Goal: Task Accomplishment & Management: Use online tool/utility

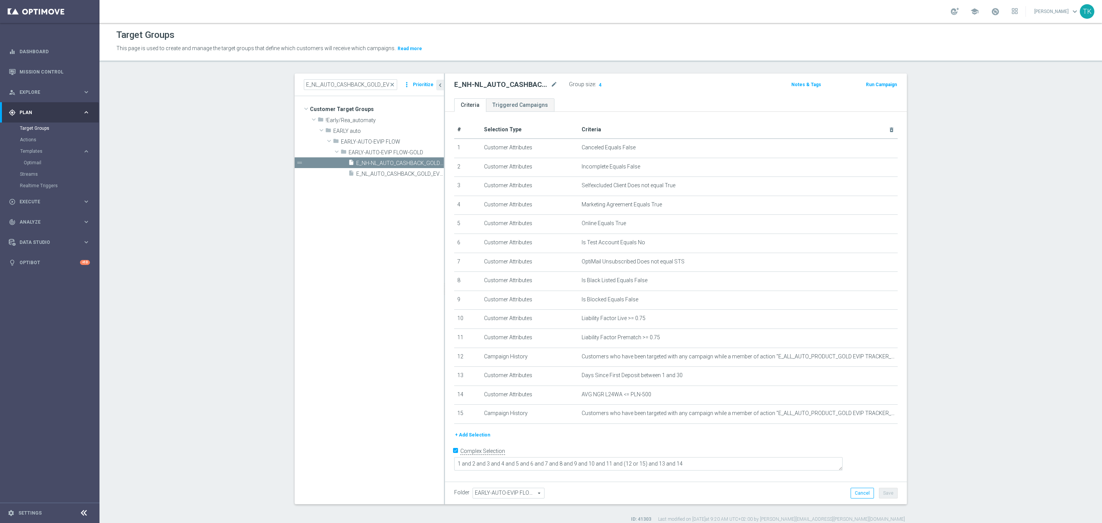
click at [323, 86] on input "E_NL_AUTO_CASHBACK_GOLD_EVIP_5 do 250 PLN_WEEKLY" at bounding box center [350, 84] width 93 height 11
type input "E_ALL_TARGET_OFFER_1DEPO WO LM_170925"
click at [366, 136] on div "insert_drive_file E_ALL_TARGET_OFFER_1DEPO WO LM_170925" at bounding box center [375, 130] width 101 height 11
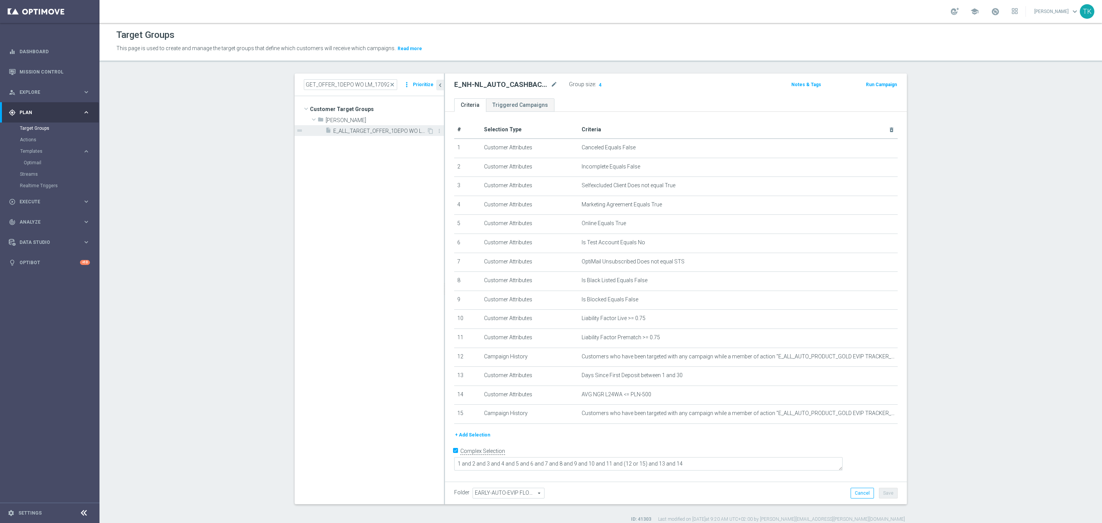
scroll to position [0, 0]
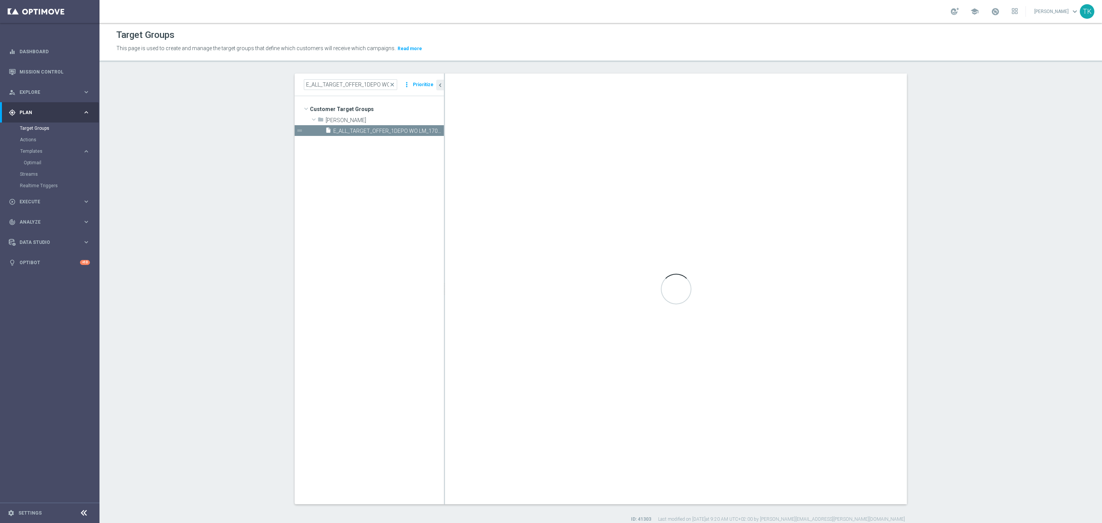
type textarea "(1 AND 2 AND 3 AND 4 AND 5 AND 6 AND 7 AND 8 AND 9 AND 10 AND 11 AND 12 AND 13 …"
type input "Andżelika B."
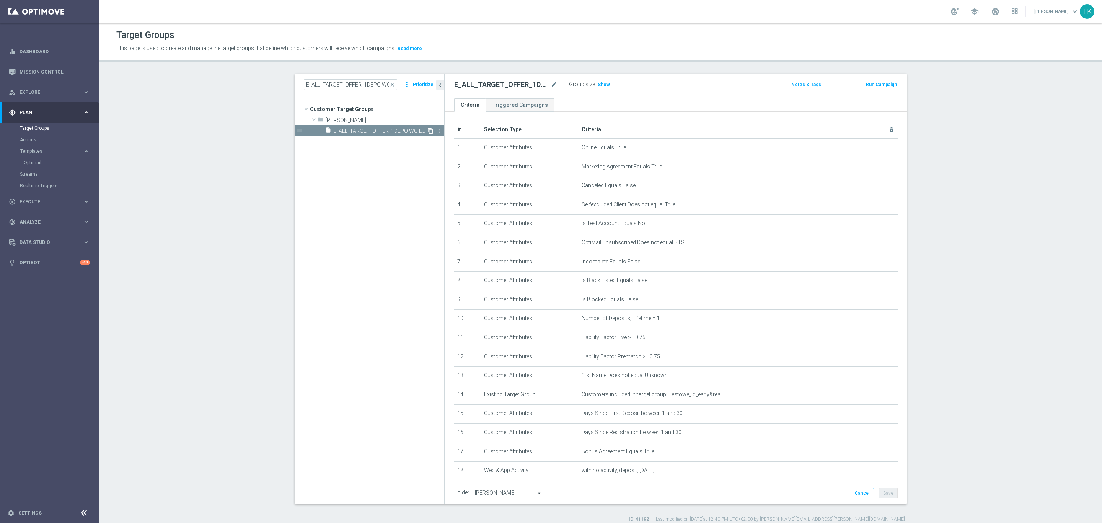
click at [427, 129] on icon "content_copy" at bounding box center [430, 131] width 6 height 6
click at [550, 83] on icon "mode_edit" at bounding box center [553, 84] width 7 height 9
type input "E_ALL_TARGET_OFFER_1DEPO WO PN_240925"
click at [621, 94] on div "E_ALL_TARGET_OFFER_1DEPO WO PN_240925 Group size : Show Notes & Tags Run Campai…" at bounding box center [676, 85] width 462 height 25
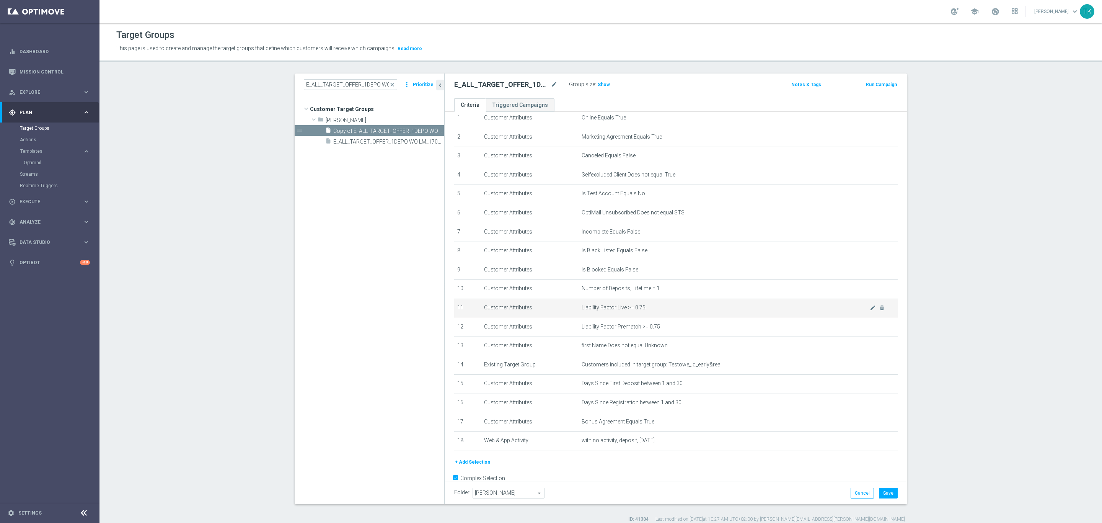
scroll to position [44, 0]
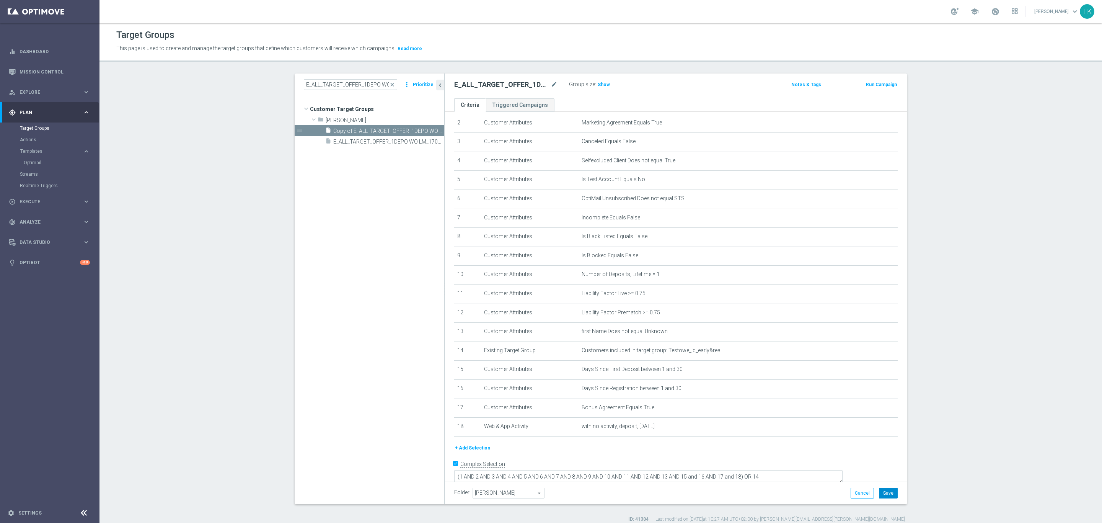
click at [889, 489] on button "Save" at bounding box center [888, 492] width 19 height 11
click at [352, 87] on input "E_ALL_TARGET_OFFER_1DEPO WO LM_170925" at bounding box center [350, 84] width 93 height 11
paste input "2"
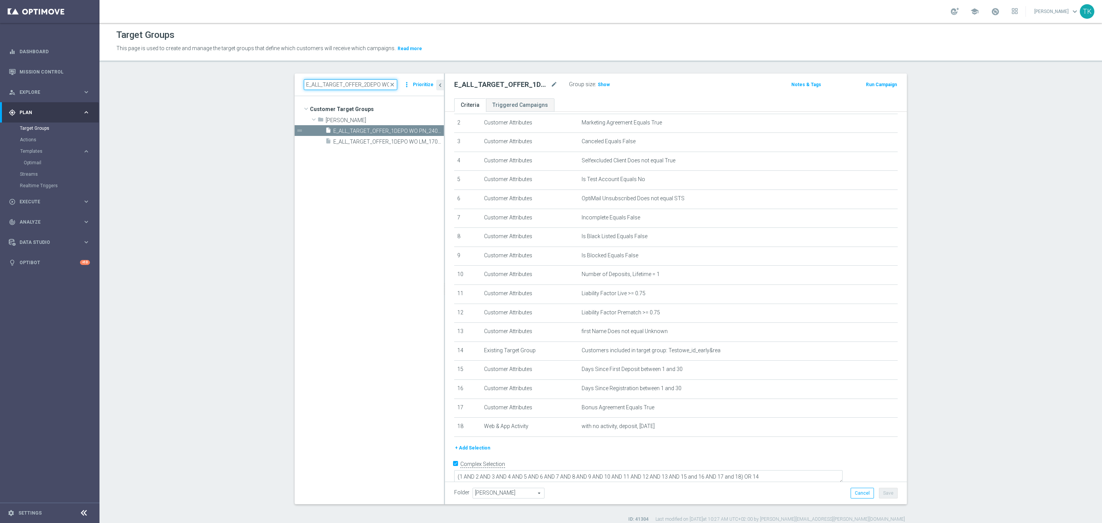
scroll to position [0, 27]
type input "E_ALL_TARGET_OFFER_2DEPO WO LM_170925"
click at [384, 130] on span "E_ALL_TARGET_OFFER_2DEPO WO LM_170925" at bounding box center [379, 131] width 93 height 7
click at [427, 128] on icon "content_copy" at bounding box center [430, 131] width 6 height 6
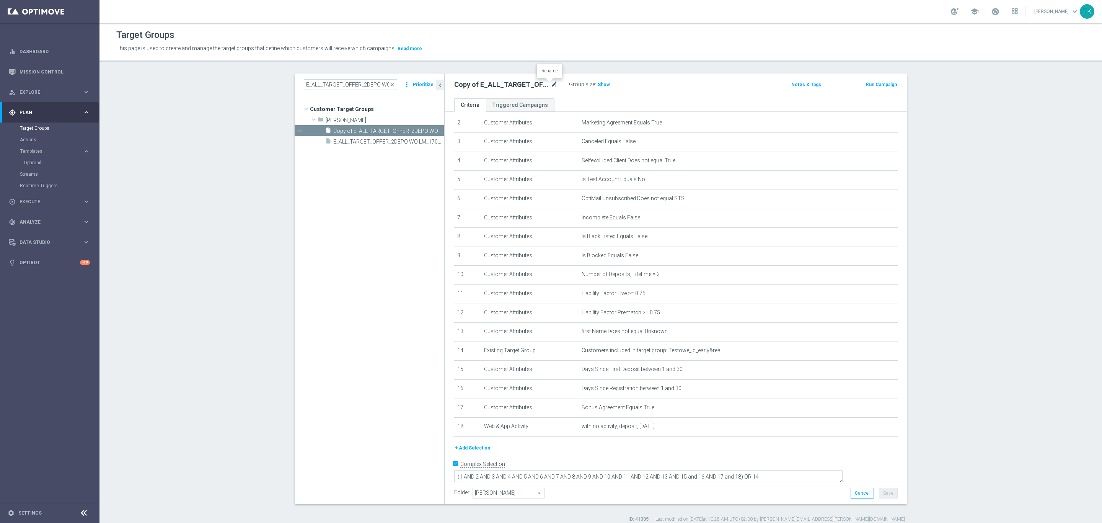
click at [550, 83] on icon "mode_edit" at bounding box center [553, 84] width 7 height 9
type input "E_ALL_TARGET_OFFER_2DEPO WO PN_240925"
click at [695, 99] on ul "Criteria Triggered Campaigns" at bounding box center [676, 104] width 462 height 13
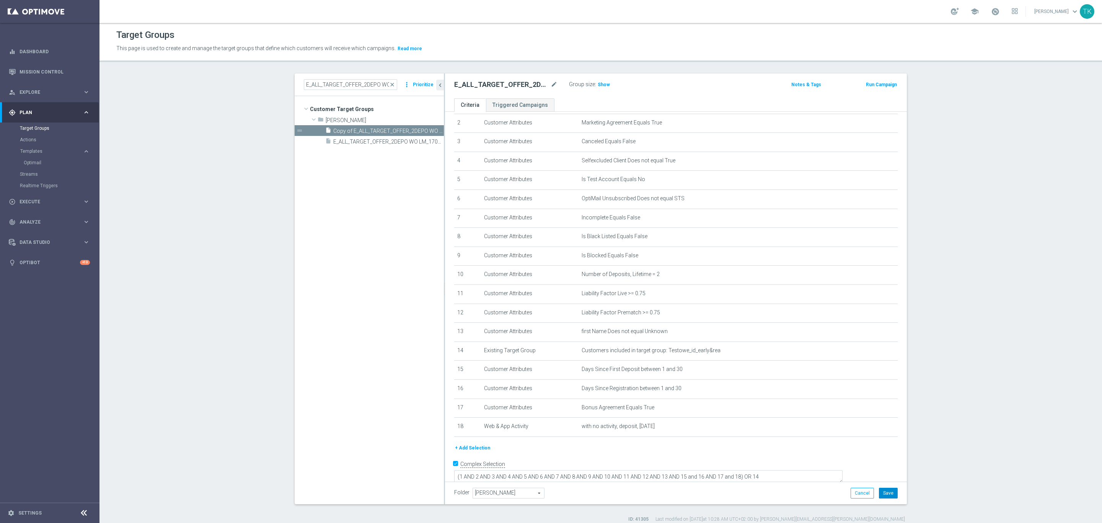
click at [886, 492] on button "Save" at bounding box center [888, 492] width 19 height 11
click at [24, 199] on span "Execute" at bounding box center [51, 201] width 63 height 5
click at [34, 145] on div "Campaign Builder" at bounding box center [59, 148] width 79 height 11
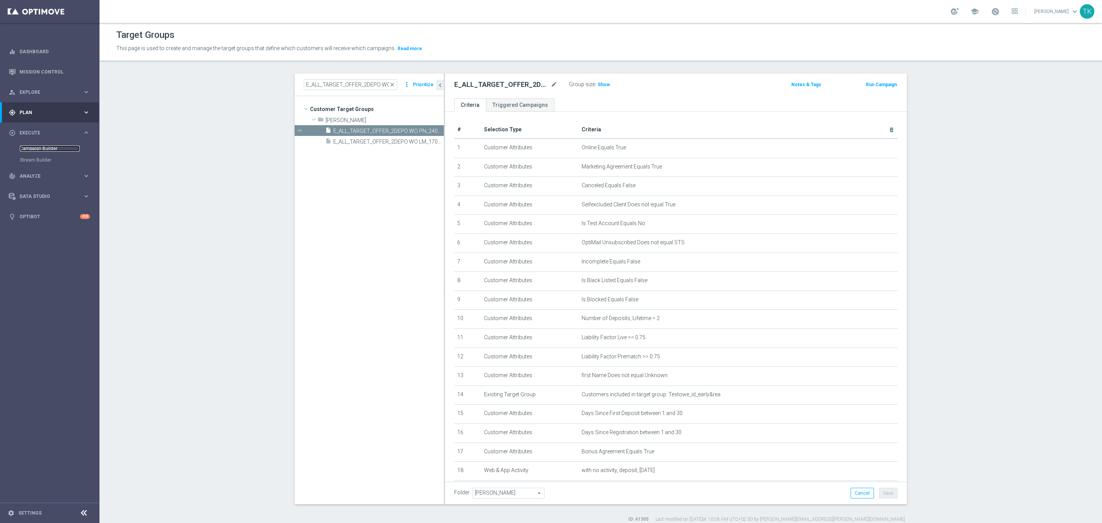
click at [31, 151] on link "Campaign Builder" at bounding box center [50, 148] width 60 height 6
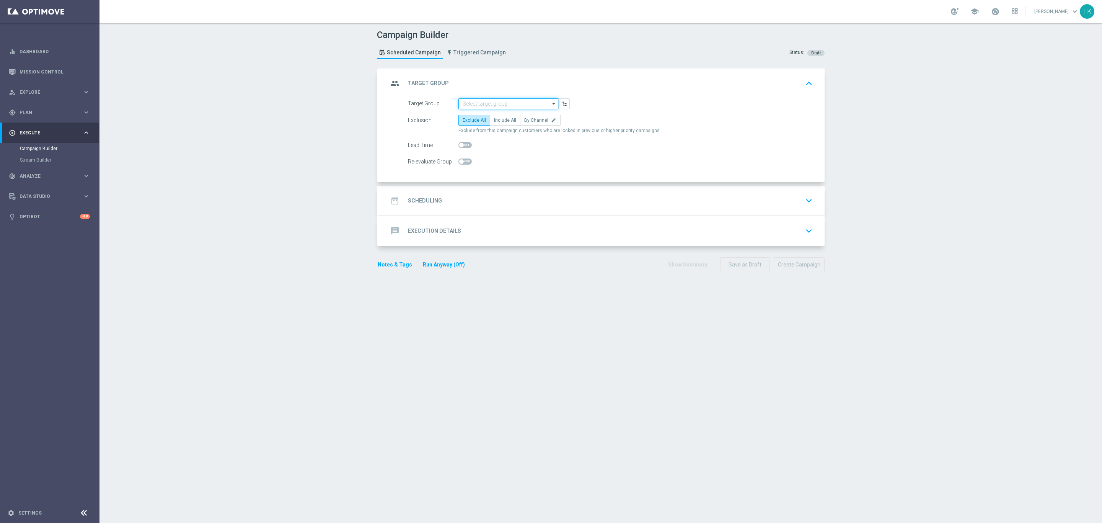
click at [461, 105] on input at bounding box center [508, 103] width 100 height 11
paste input "E_ALL_TARGET_OFFER_1DEPO WO PN_240925"
click at [475, 114] on div "E_ALL_TARGET_OFFER_1DEPO WO PN_240925" at bounding box center [509, 119] width 92 height 14
type input "E_ALL_TARGET_OFFER_1DEPO WO PN_240925"
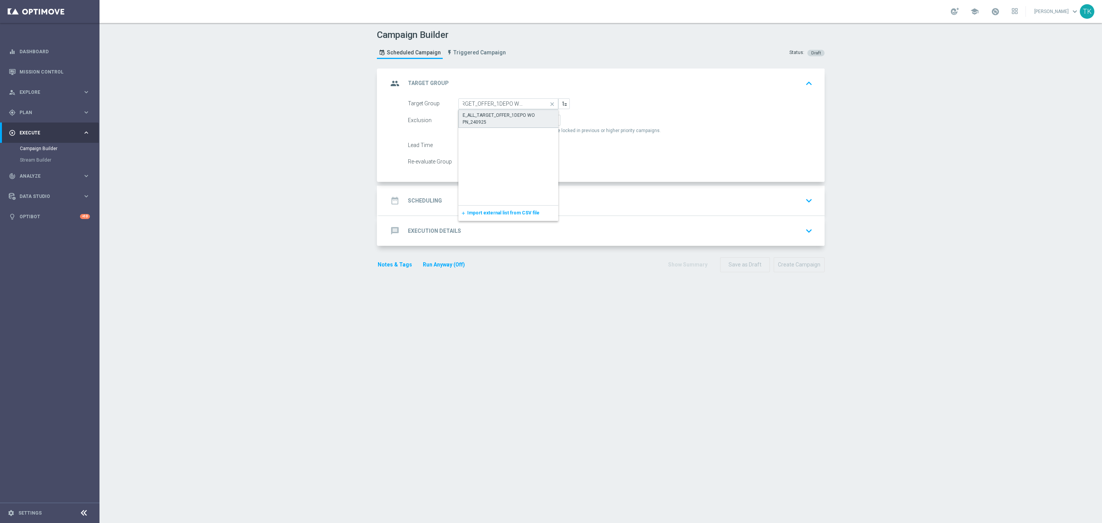
scroll to position [0, 0]
checkbox input "true"
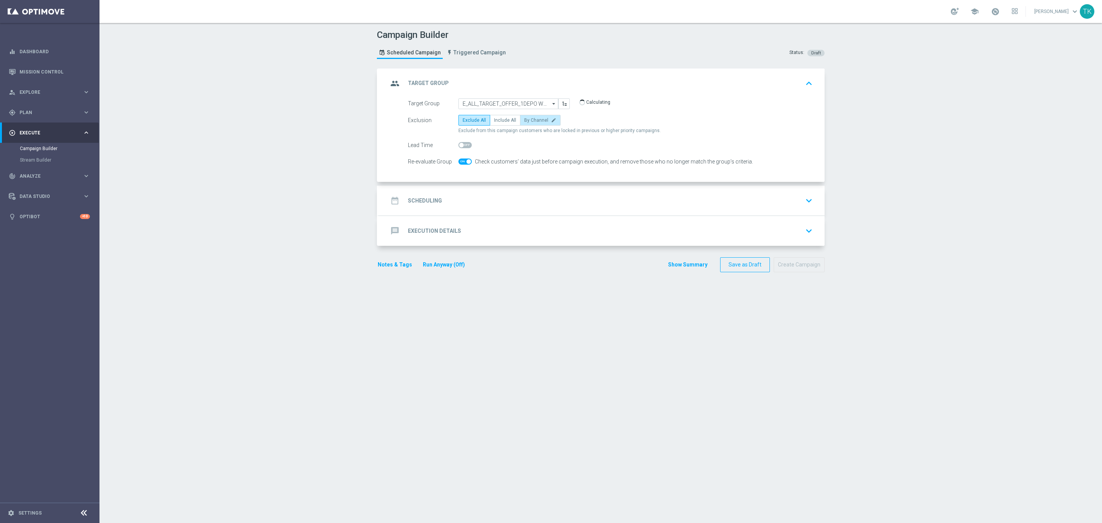
click at [551, 121] on icon "edit" at bounding box center [553, 119] width 5 height 5
click at [529, 121] on input "By Channel edit" at bounding box center [526, 121] width 5 height 5
radio input "true"
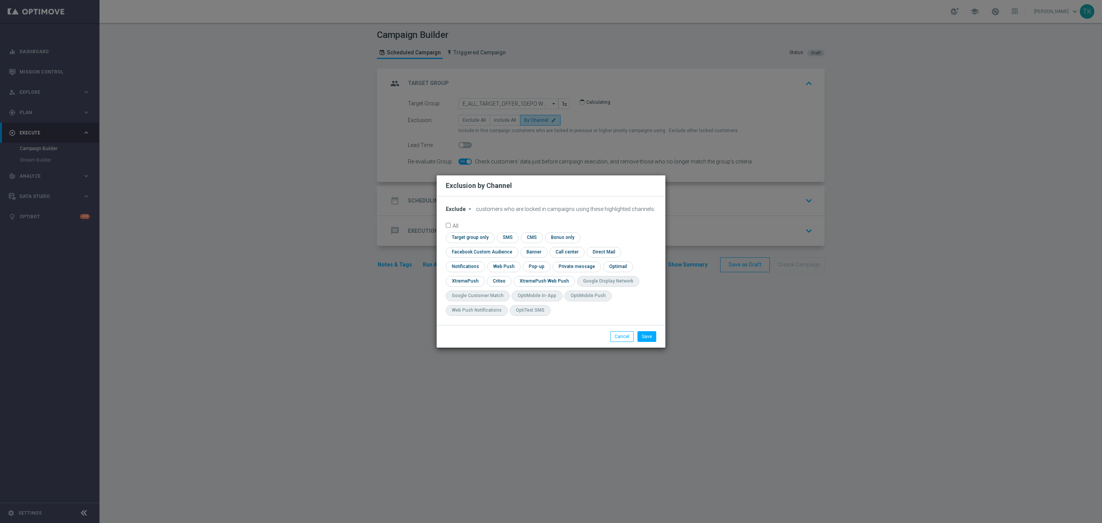
click at [460, 212] on span "Exclude" at bounding box center [456, 209] width 20 height 6
click at [0, 0] on span "Include" at bounding box center [0, 0] width 0 height 0
click at [515, 247] on input "checkbox" at bounding box center [480, 252] width 69 height 10
checkbox input "true"
click at [495, 281] on input "checkbox" at bounding box center [499, 281] width 24 height 10
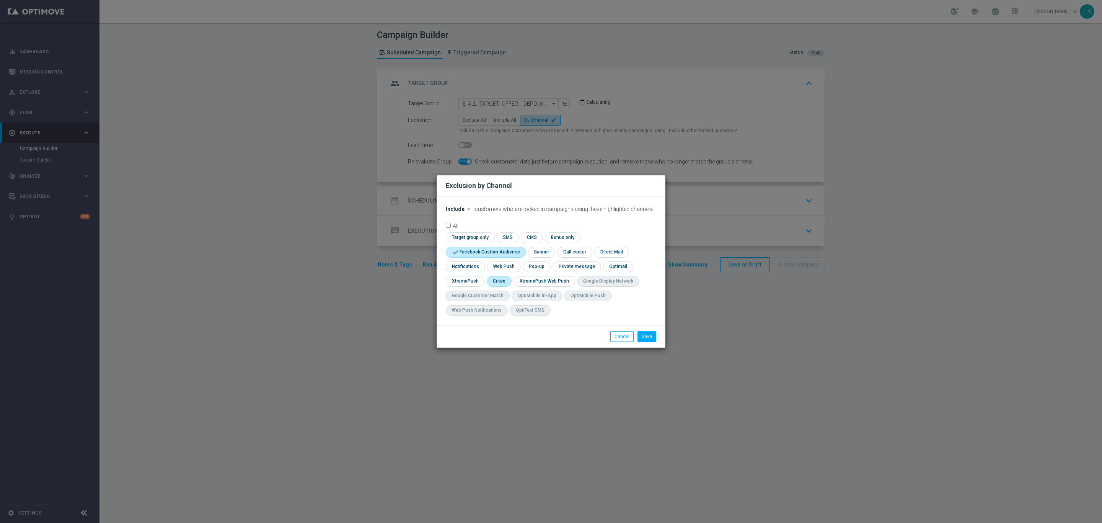
checkbox input "true"
click at [530, 265] on input "checkbox" at bounding box center [536, 266] width 26 height 10
checkbox input "true"
click at [651, 341] on button "Save" at bounding box center [646, 336] width 19 height 11
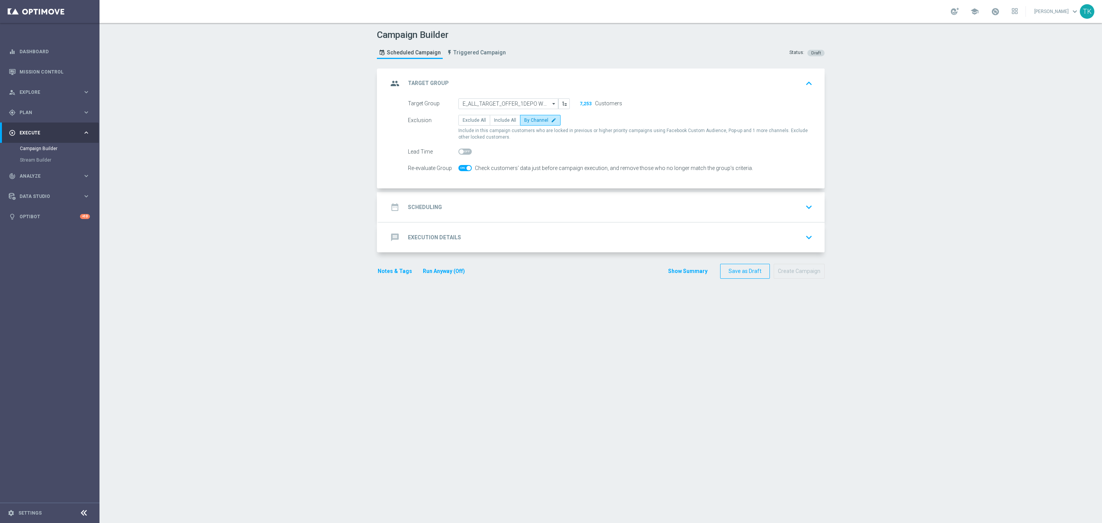
click at [443, 200] on div "date_range Scheduling keyboard_arrow_down" at bounding box center [601, 207] width 427 height 15
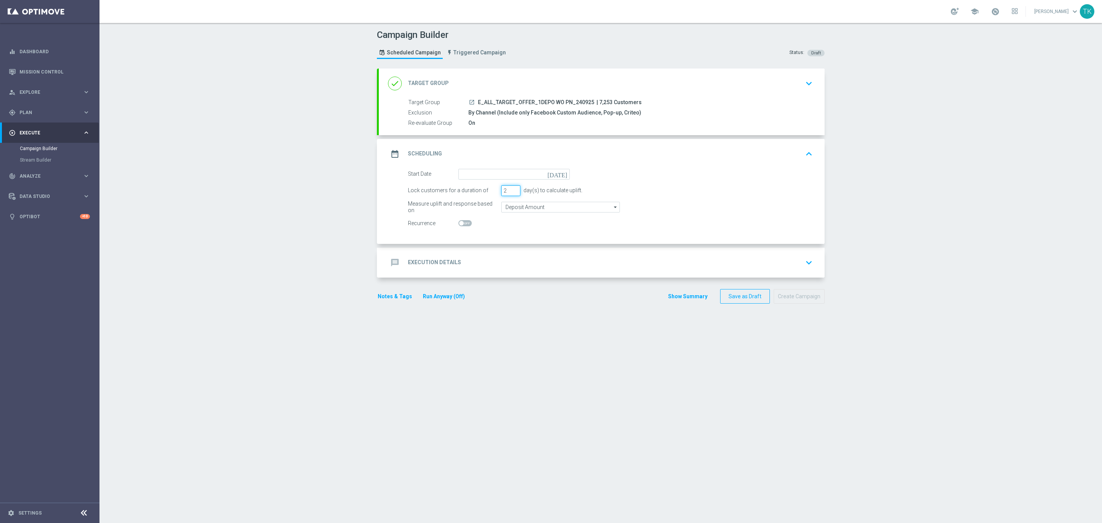
click at [507, 193] on input "2" at bounding box center [510, 190] width 19 height 11
type input "1"
click at [507, 193] on input "1" at bounding box center [510, 190] width 19 height 11
click at [483, 173] on input at bounding box center [513, 174] width 111 height 11
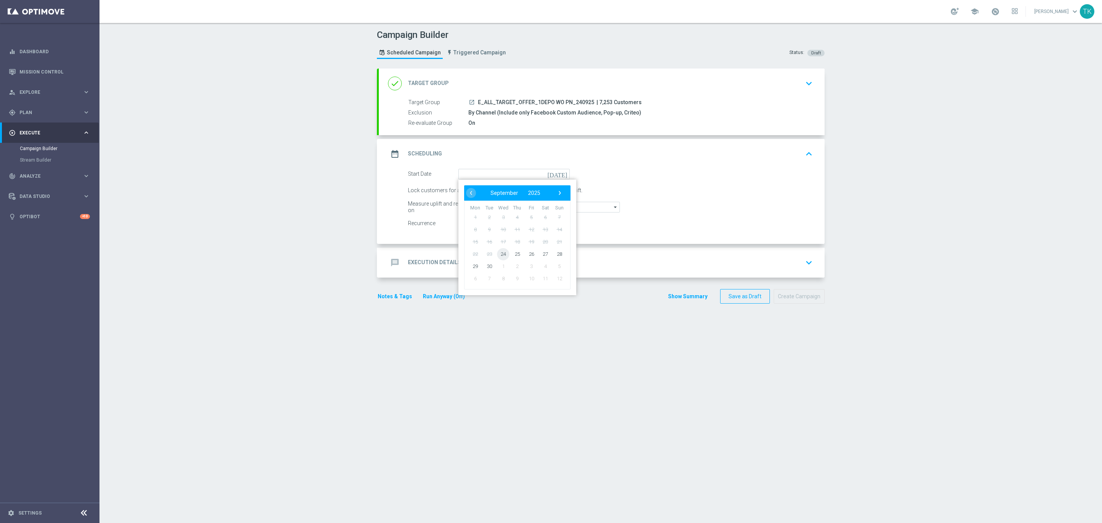
click at [500, 257] on span "24" at bounding box center [503, 254] width 12 height 12
type input "[DATE]"
click at [449, 266] on h2 "Execution Details" at bounding box center [434, 262] width 53 height 7
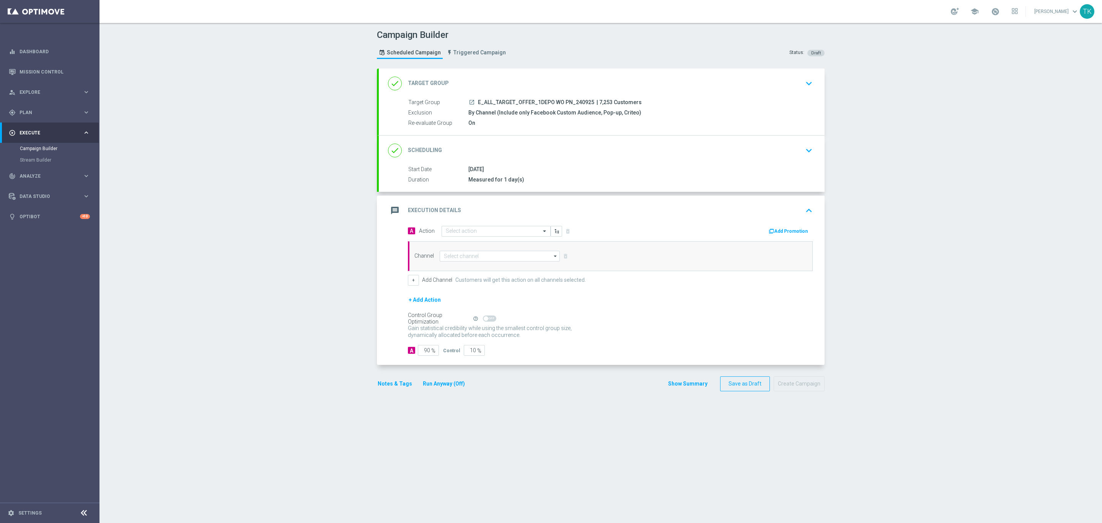
click at [510, 103] on span "E_ALL_TARGET_OFFER_1DEPO WO PN_240925" at bounding box center [536, 102] width 116 height 7
copy div "E_ALL_TARGET_OFFER_1DEPO WO PN_240925"
click at [459, 231] on input "text" at bounding box center [488, 231] width 85 height 7
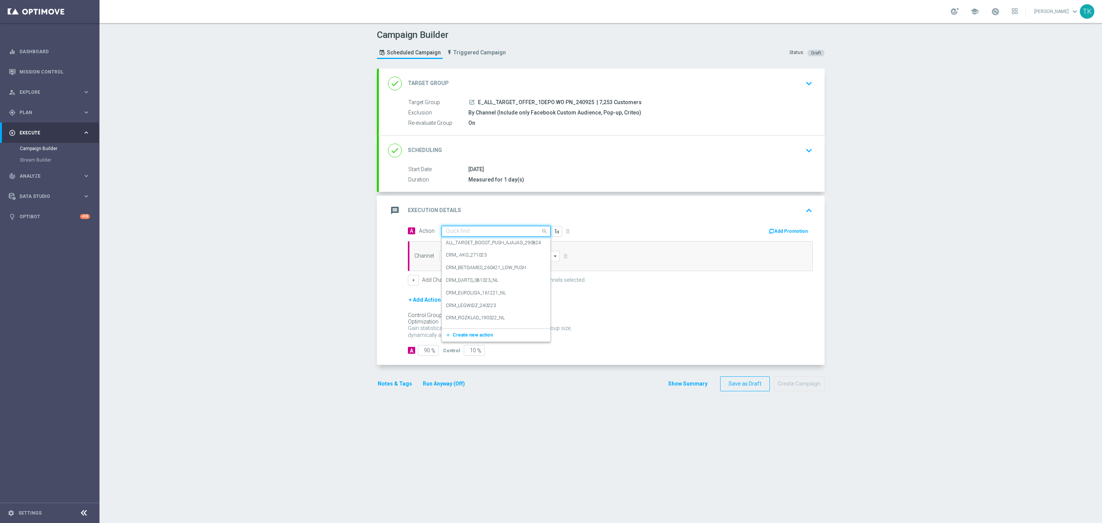
paste input "E_ALL_TARGET_OFFER_1DEPO WO PN_240925"
type input "E_ALL_TARGET_OFFER_1DEPO WO PN_240925"
click at [460, 257] on span "Create new action" at bounding box center [473, 254] width 40 height 5
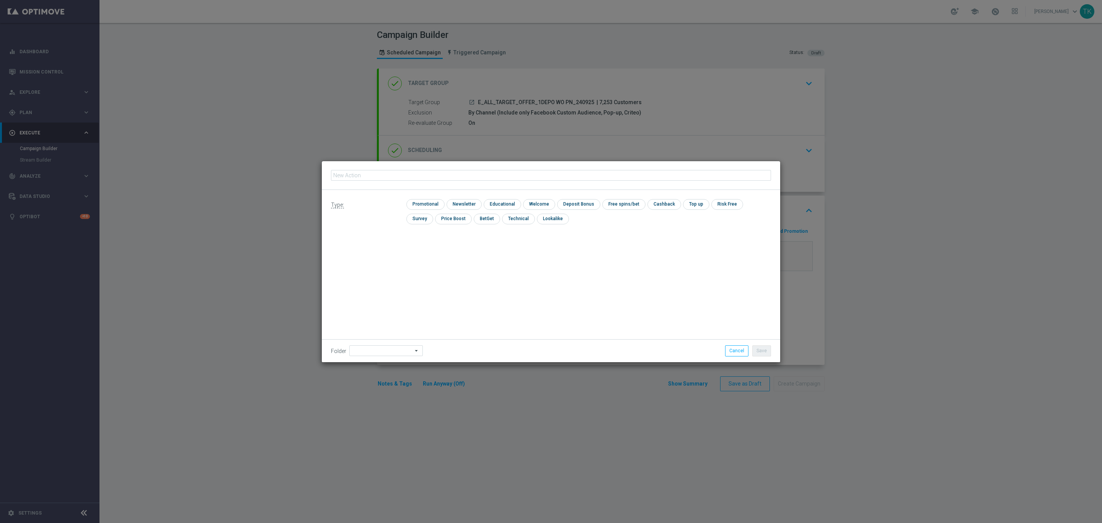
type input "E_ALL_TARGET_OFFER_1DEPO WO PN_240925"
click at [426, 202] on input "checkbox" at bounding box center [424, 204] width 36 height 10
click at [427, 201] on input "checkbox" at bounding box center [428, 204] width 44 height 10
checkbox input "false"
click at [502, 215] on input "checkbox" at bounding box center [517, 218] width 31 height 10
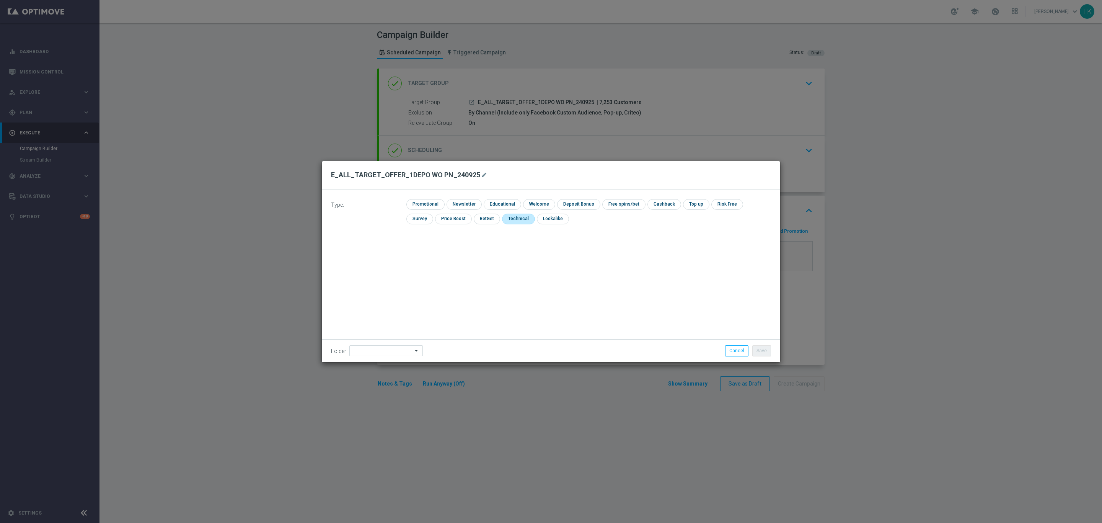
checkbox input "true"
click at [765, 353] on button "Save" at bounding box center [761, 350] width 19 height 11
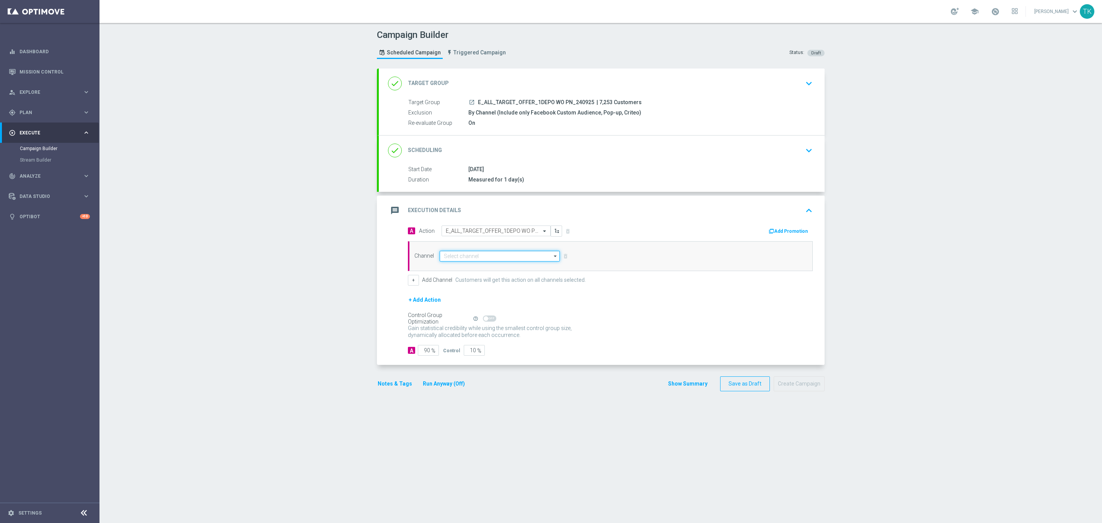
click at [440, 252] on input at bounding box center [500, 256] width 120 height 11
type input "o"
click at [446, 262] on div "Show Selected 0 of 22" at bounding box center [500, 261] width 120 height 0
click at [453, 268] on div "Private message" at bounding box center [462, 267] width 36 height 7
type input "Private message"
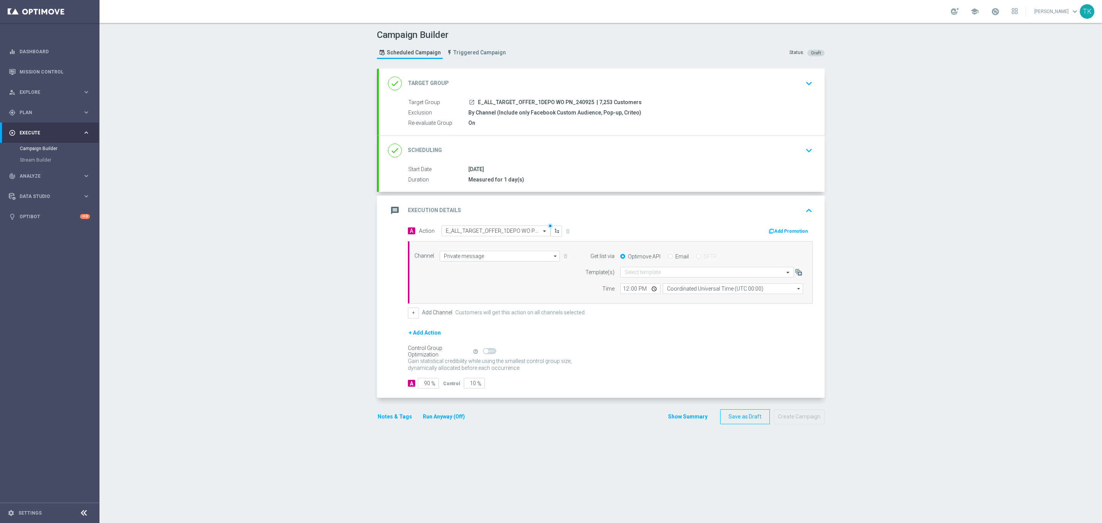
click at [544, 103] on span "E_ALL_TARGET_OFFER_1DEPO WO PN_240925" at bounding box center [536, 102] width 116 height 7
copy div "E_ALL_TARGET_OFFER_1DEPO WO PN_240925"
click at [628, 271] on input "text" at bounding box center [699, 272] width 150 height 7
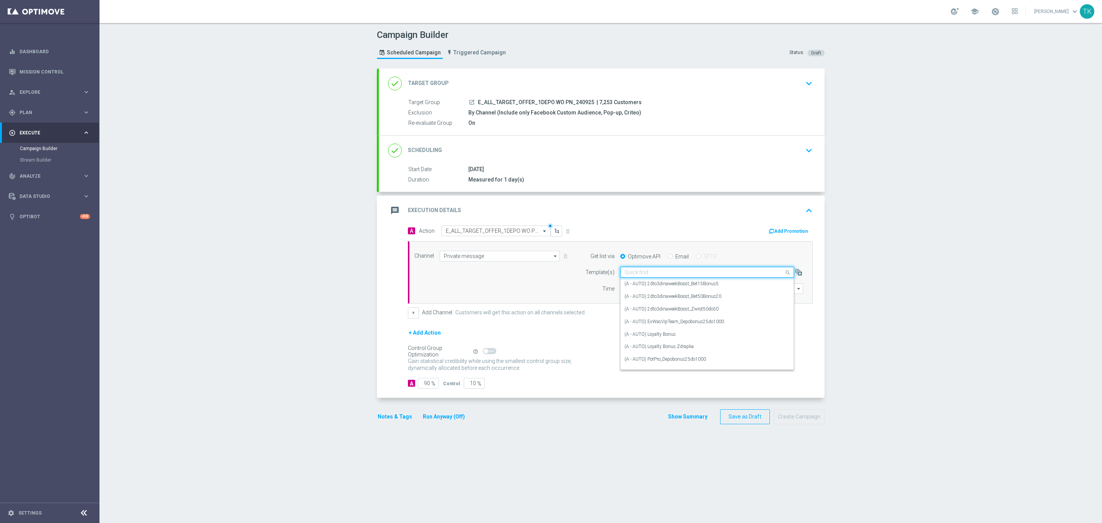
paste input "E_ALL_TARGET_OFFER_1DEPO WO PN_240925"
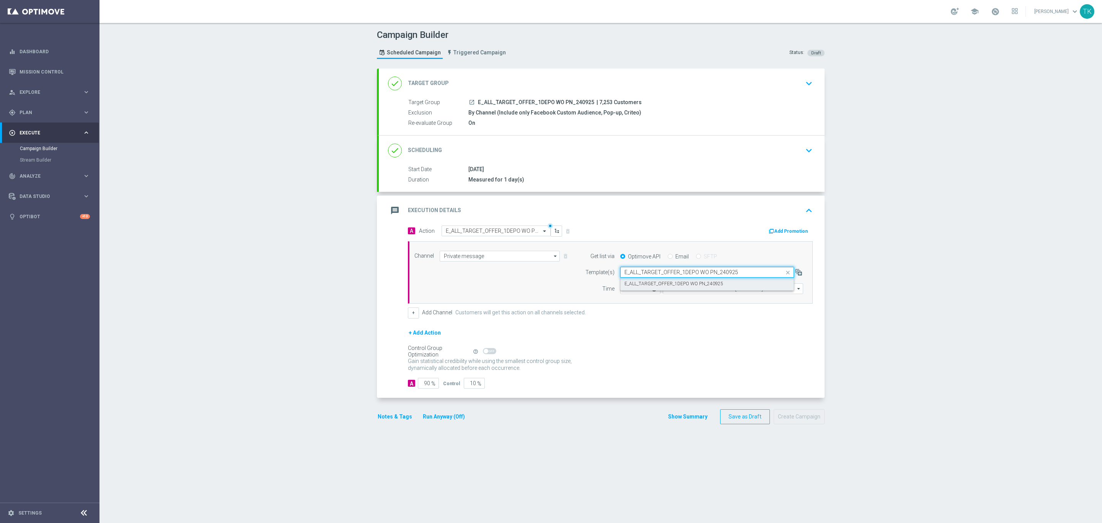
click at [638, 282] on label "E_ALL_TARGET_OFFER_1DEPO WO PN_240925" at bounding box center [673, 283] width 99 height 7
type input "E_ALL_TARGET_OFFER_1DEPO WO PN_240925"
click at [624, 288] on input "12:00" at bounding box center [640, 288] width 40 height 11
type input "15:02"
click at [669, 290] on input "Coordinated Universal Time (UTC 00:00)" at bounding box center [733, 288] width 140 height 11
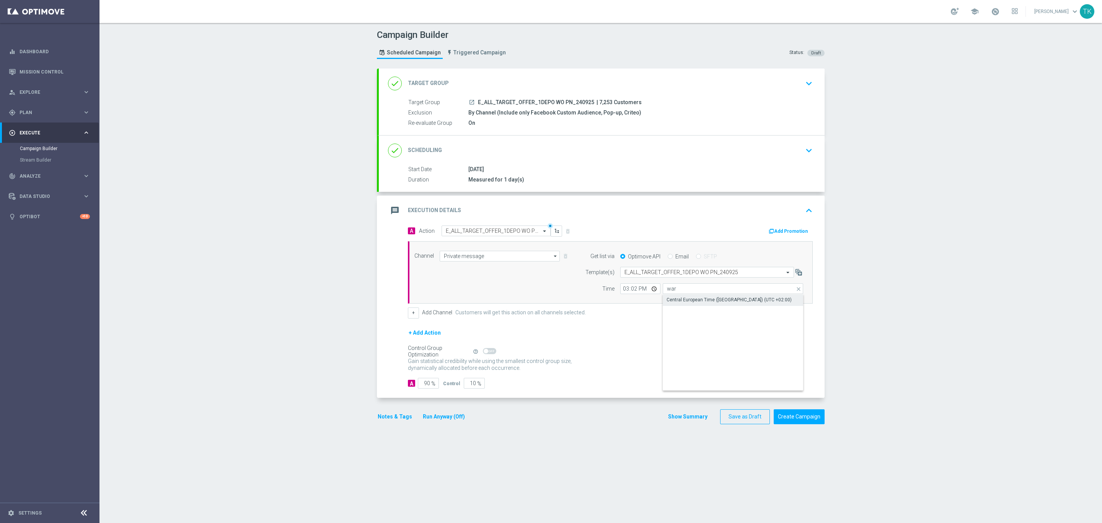
click at [673, 298] on div "Central European Time ([GEOGRAPHIC_DATA]) (UTC +02:00)" at bounding box center [733, 299] width 141 height 11
type input "Central European Time ([GEOGRAPHIC_DATA]) (UTC +02:00)"
click at [689, 417] on button "Show Summary" at bounding box center [688, 416] width 40 height 9
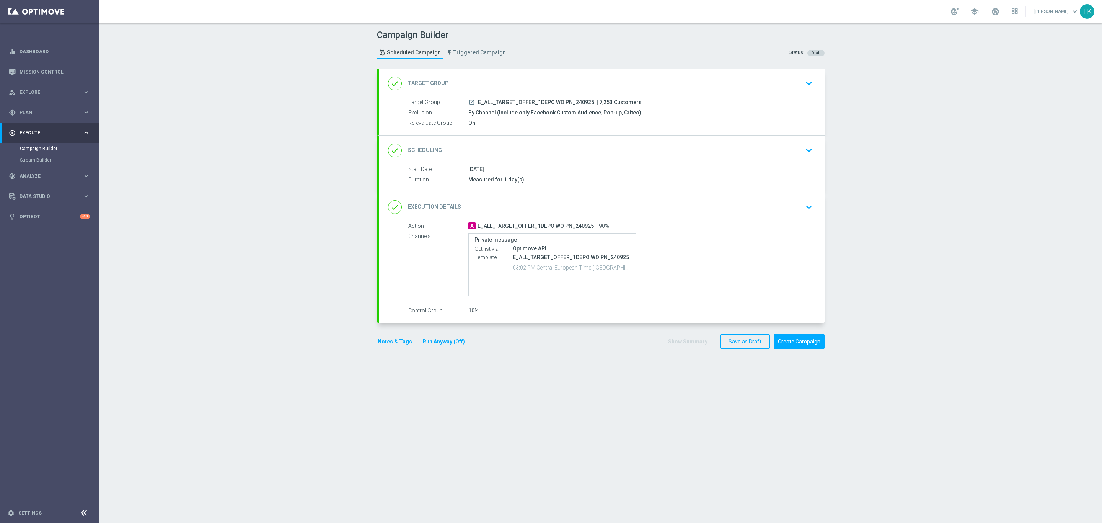
click at [542, 96] on div "done Target Group keyboard_arrow_down" at bounding box center [602, 83] width 446 height 30
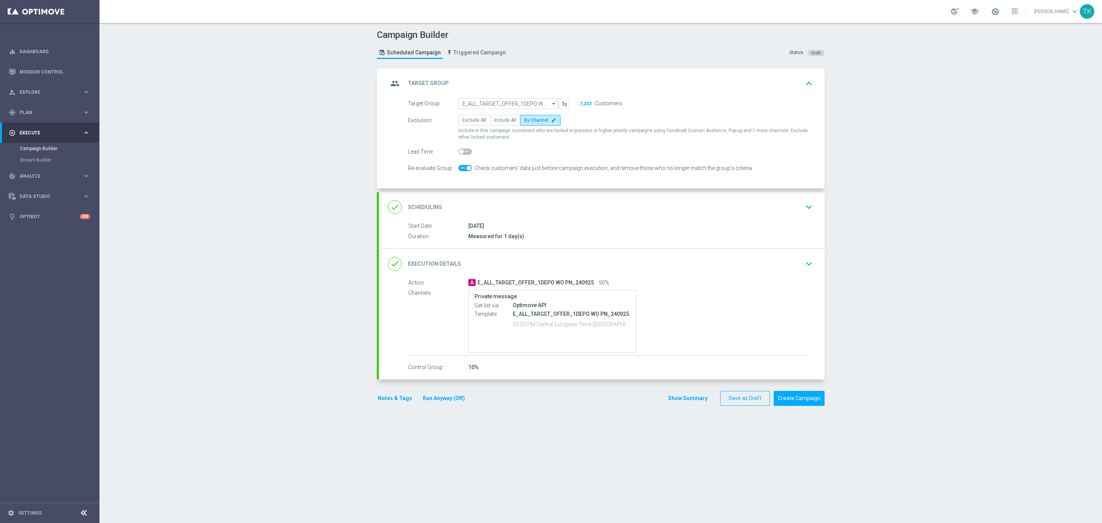
click at [538, 78] on div "group Target Group keyboard_arrow_up" at bounding box center [601, 83] width 427 height 15
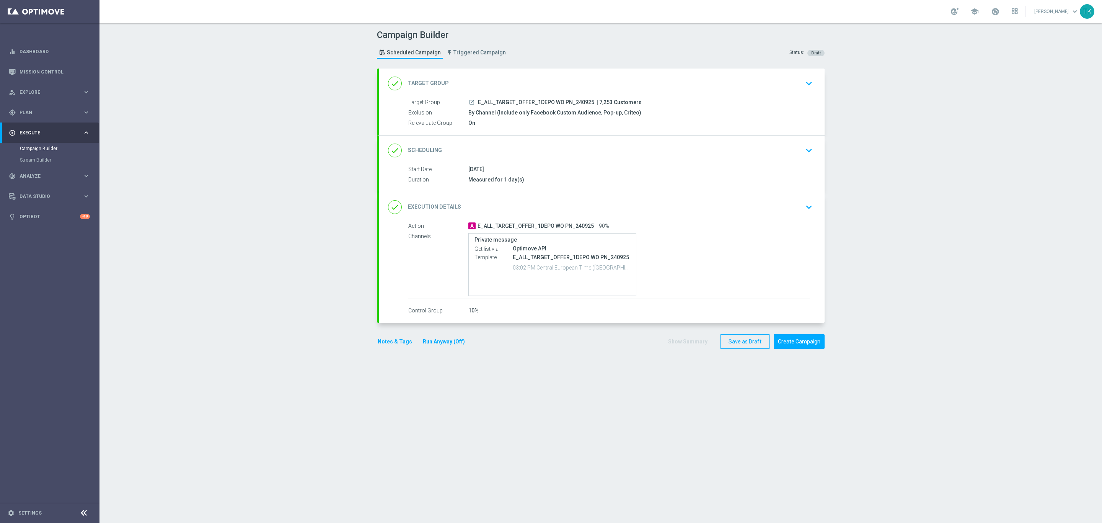
click at [555, 85] on div "done Target Group keyboard_arrow_down" at bounding box center [601, 83] width 427 height 15
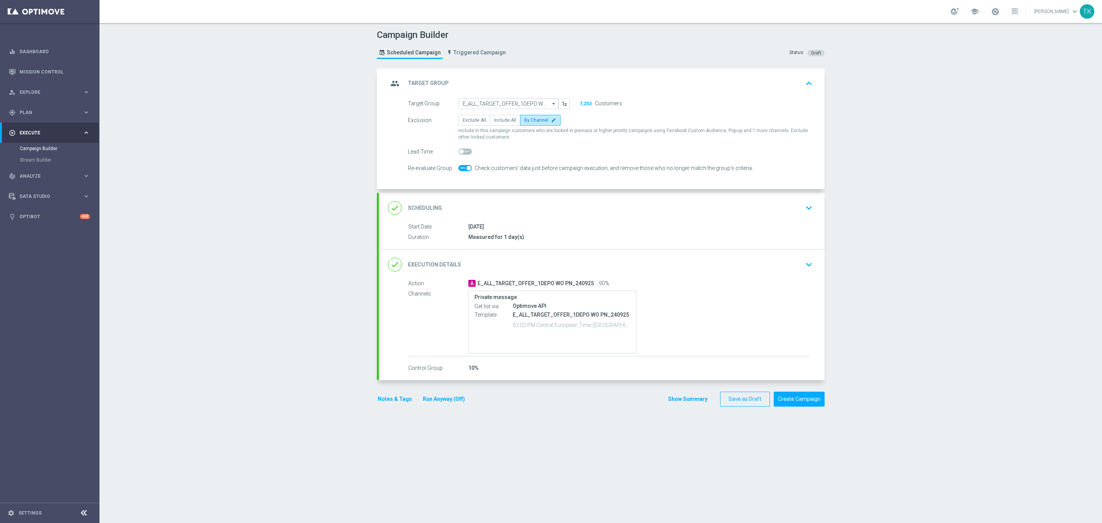
click at [559, 83] on div "group Target Group keyboard_arrow_up Target Group launch E_ALL_TARGET_OFFER_1DE…" at bounding box center [602, 128] width 446 height 121
click at [561, 80] on div "group Target Group keyboard_arrow_up" at bounding box center [601, 83] width 427 height 15
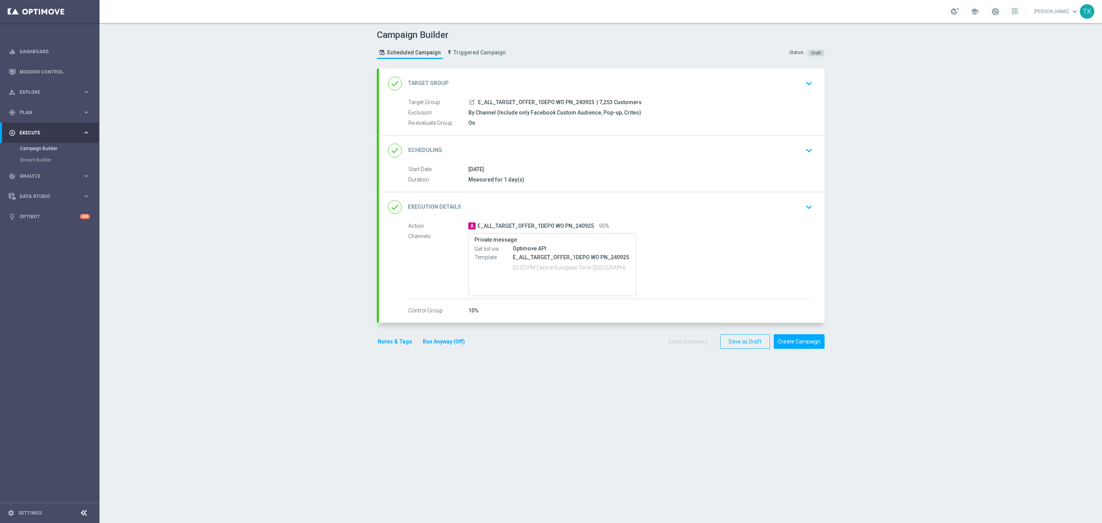
click at [561, 80] on div "done Target Group keyboard_arrow_down Target Group launch E_ALL_TARGET_OFFER_1D…" at bounding box center [602, 101] width 446 height 67
click at [576, 147] on div "done Scheduling keyboard_arrow_down" at bounding box center [601, 150] width 427 height 15
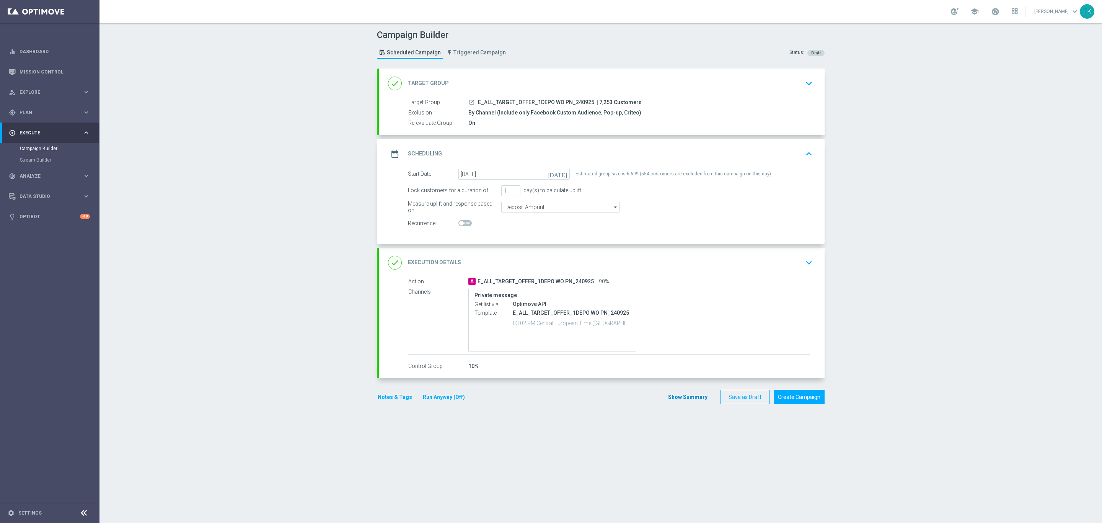
click at [680, 402] on div "Show Summary Save as Draft Create Campaign" at bounding box center [746, 396] width 157 height 15
click at [676, 400] on button "Show Summary" at bounding box center [688, 396] width 40 height 9
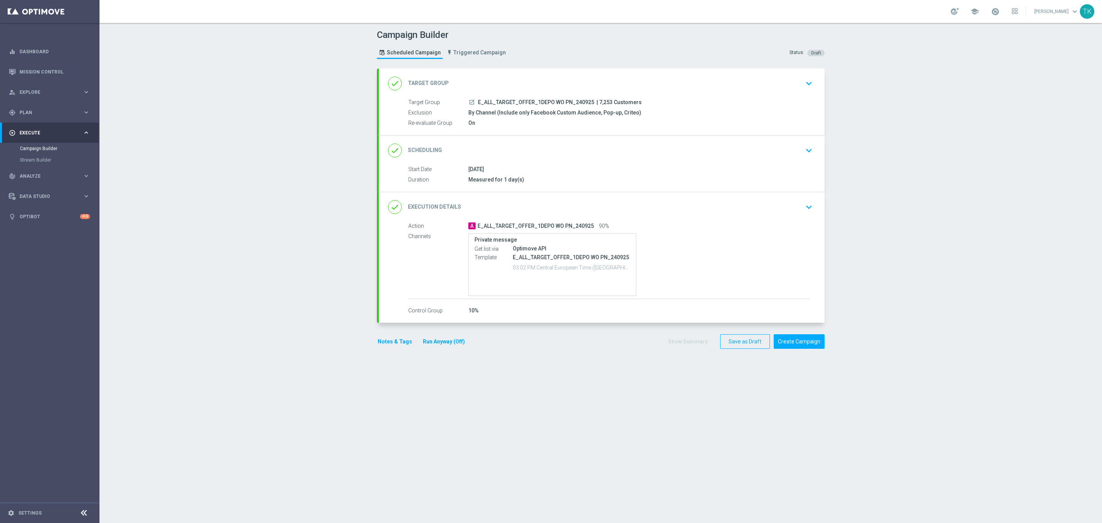
click at [504, 101] on span "E_ALL_TARGET_OFFER_1DEPO WO PN_240925" at bounding box center [536, 102] width 116 height 7
copy div "E_ALL_TARGET_OFFER_1DEPO WO PN_240925"
click at [521, 59] on div "Campaign Builder Scheduled Campaign Triggered Campaign Status: Draft" at bounding box center [600, 45] width 459 height 35
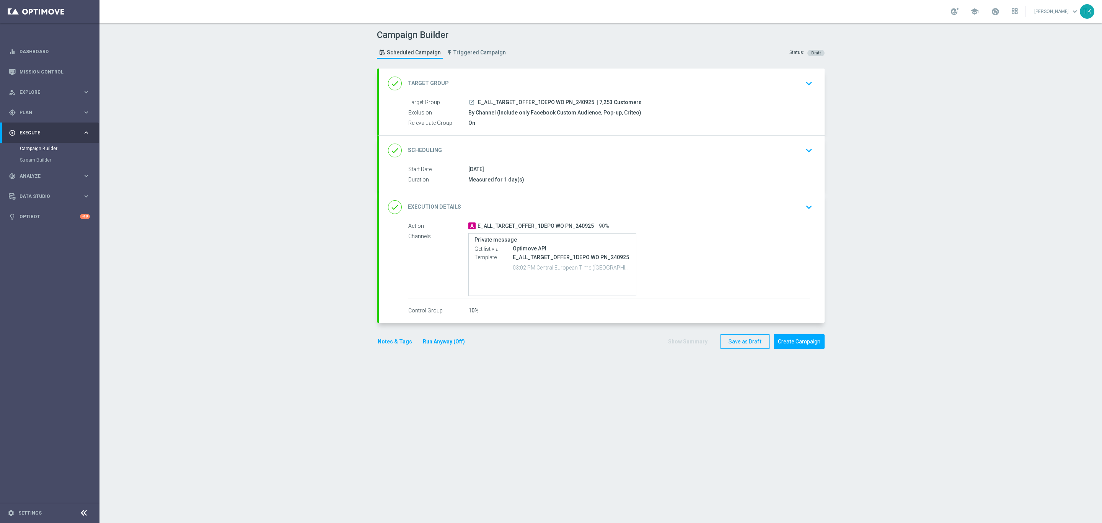
click at [382, 345] on button "Notes & Tags" at bounding box center [395, 342] width 36 height 10
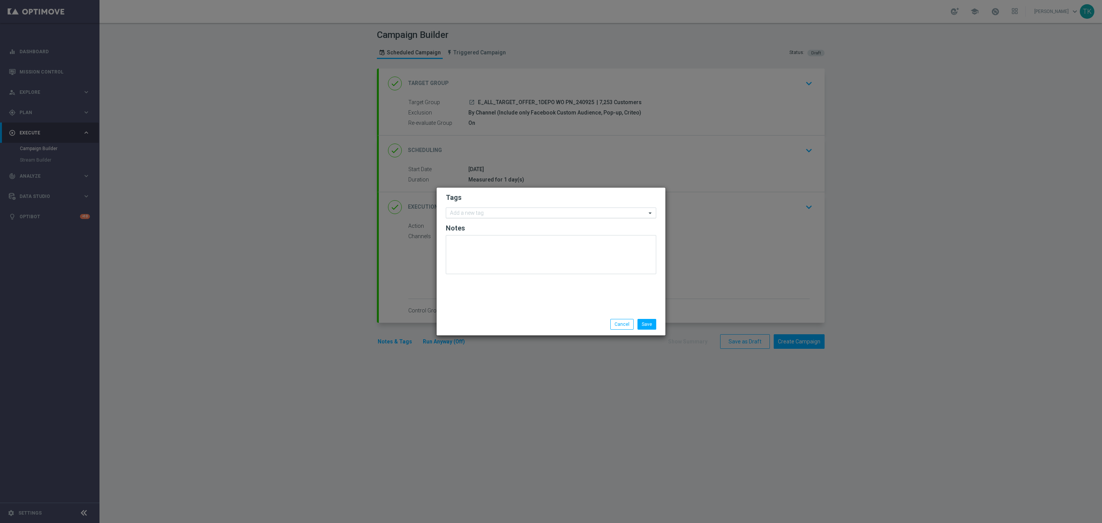
click at [469, 216] on input "text" at bounding box center [548, 213] width 196 height 7
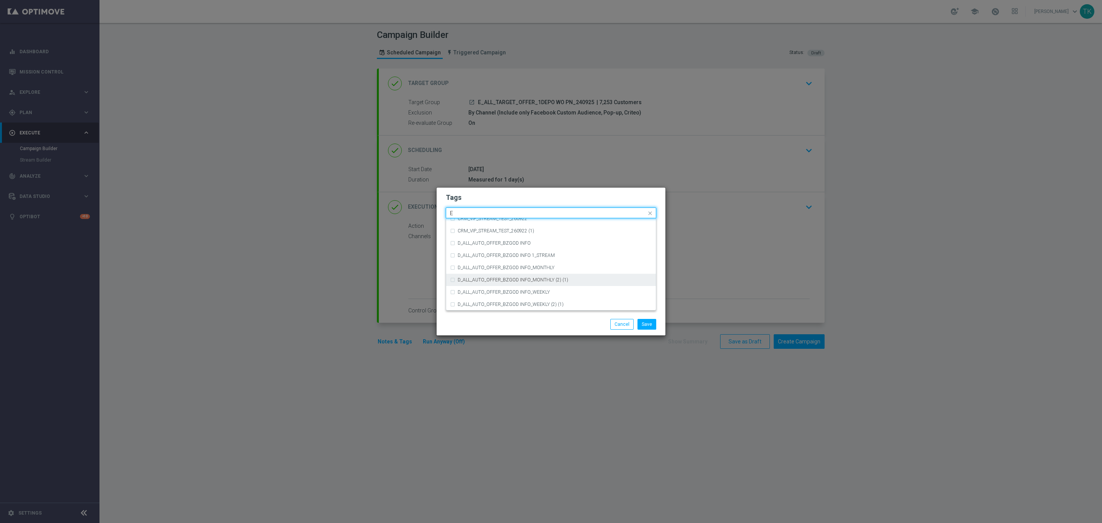
scroll to position [1033, 0]
click at [488, 290] on div "E" at bounding box center [551, 293] width 202 height 12
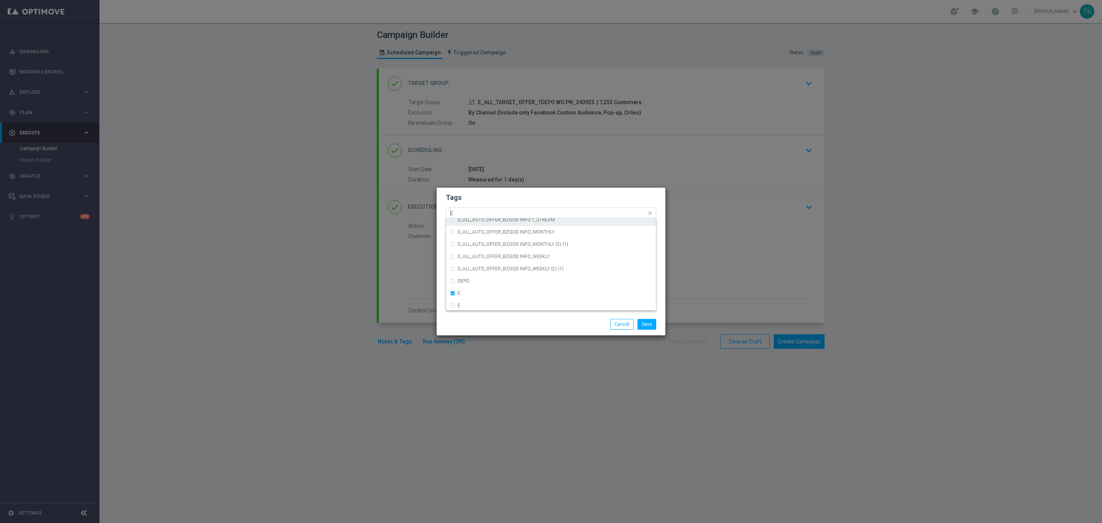
click at [460, 210] on input "E" at bounding box center [548, 213] width 196 height 7
click at [472, 223] on div "ALL" at bounding box center [555, 224] width 194 height 5
click at [465, 211] on input "ALL" at bounding box center [548, 213] width 196 height 7
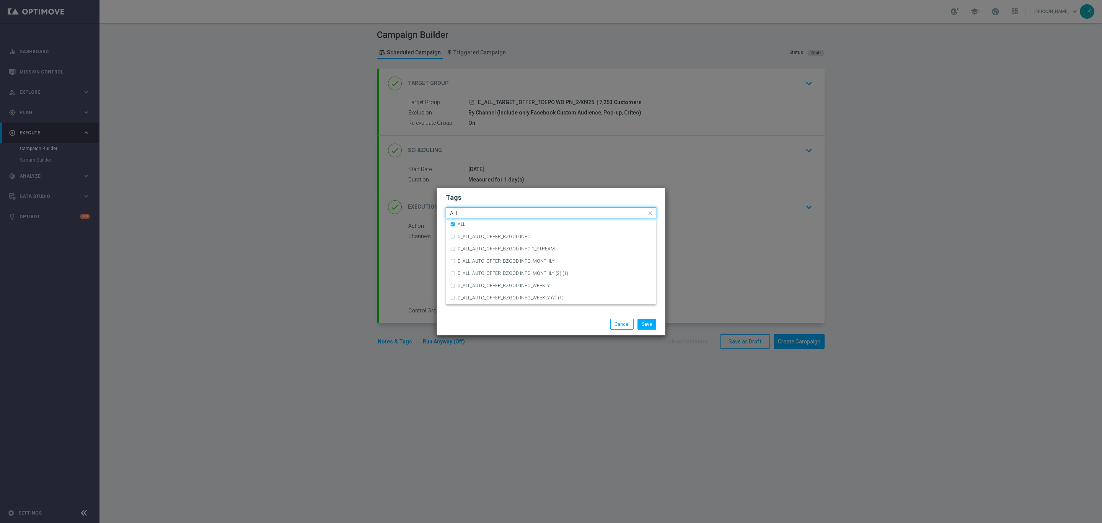
click at [465, 211] on input "ALL" at bounding box center [548, 213] width 196 height 7
click at [468, 262] on label "TARGET" at bounding box center [467, 261] width 18 height 5
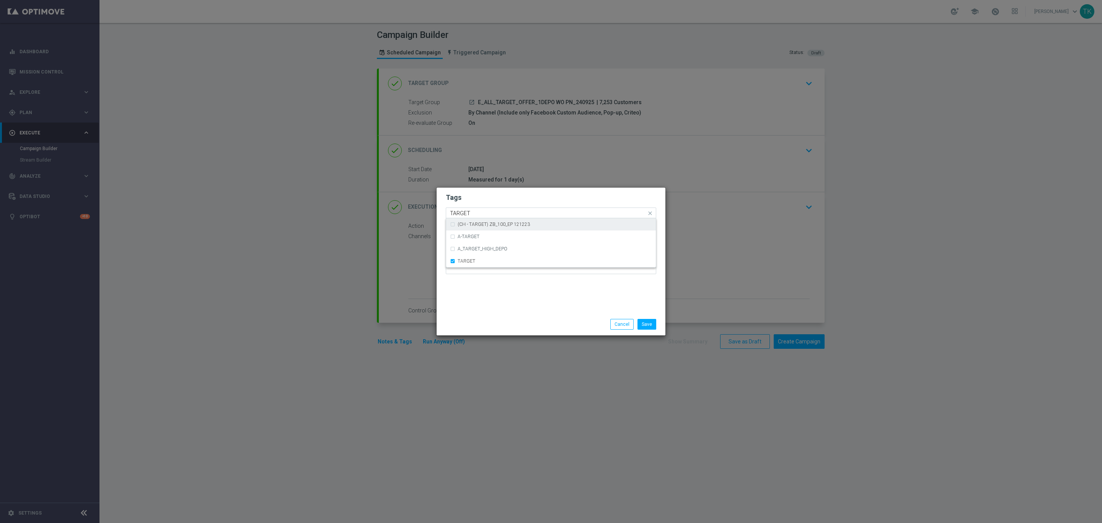
click at [461, 214] on input "TARGET" at bounding box center [548, 213] width 196 height 7
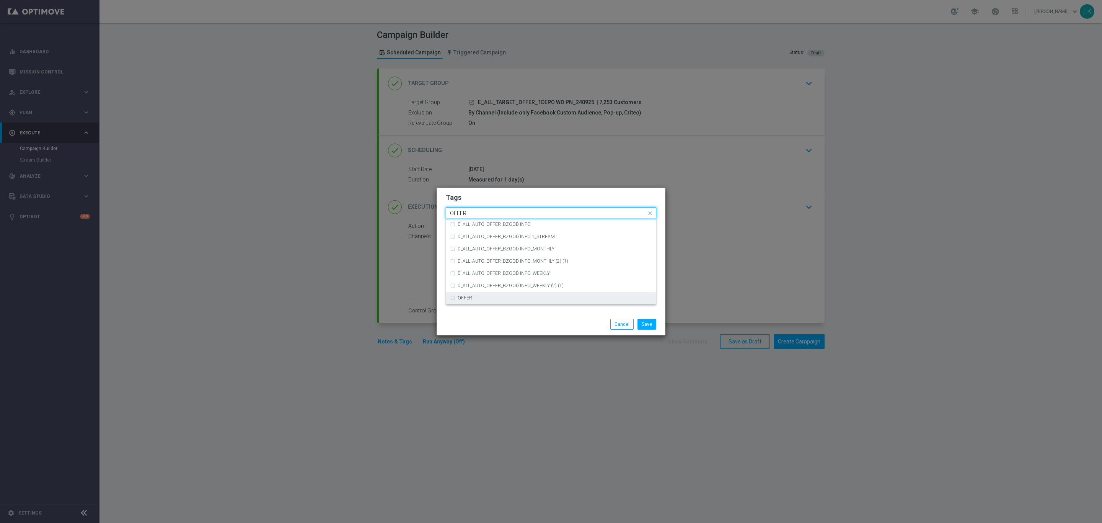
click at [468, 301] on div "OFFER" at bounding box center [551, 298] width 202 height 12
click at [477, 212] on input "OFFER" at bounding box center [548, 213] width 196 height 7
click at [469, 292] on div "WO" at bounding box center [551, 298] width 202 height 12
type input "WO"
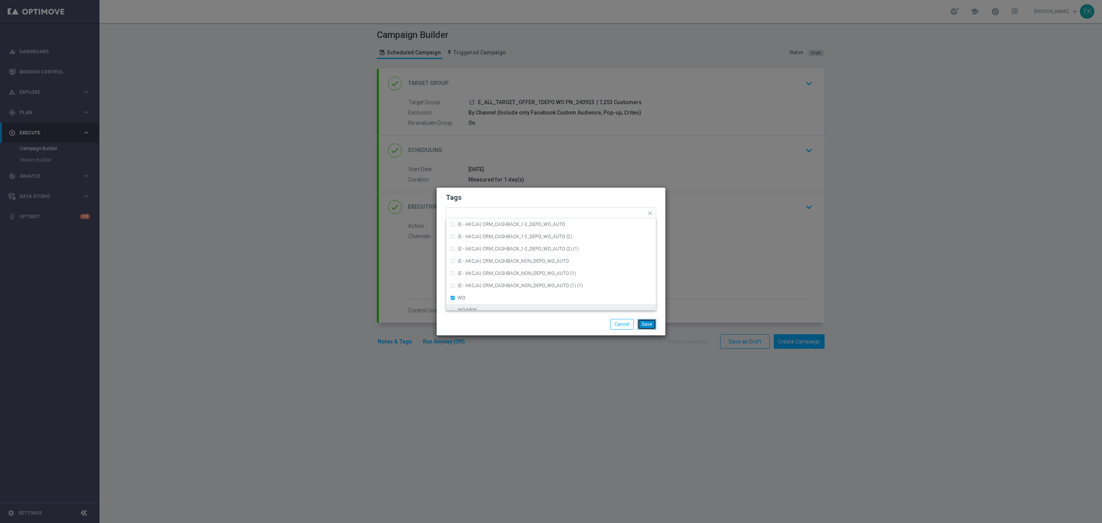
click at [652, 320] on button "Save" at bounding box center [646, 324] width 19 height 11
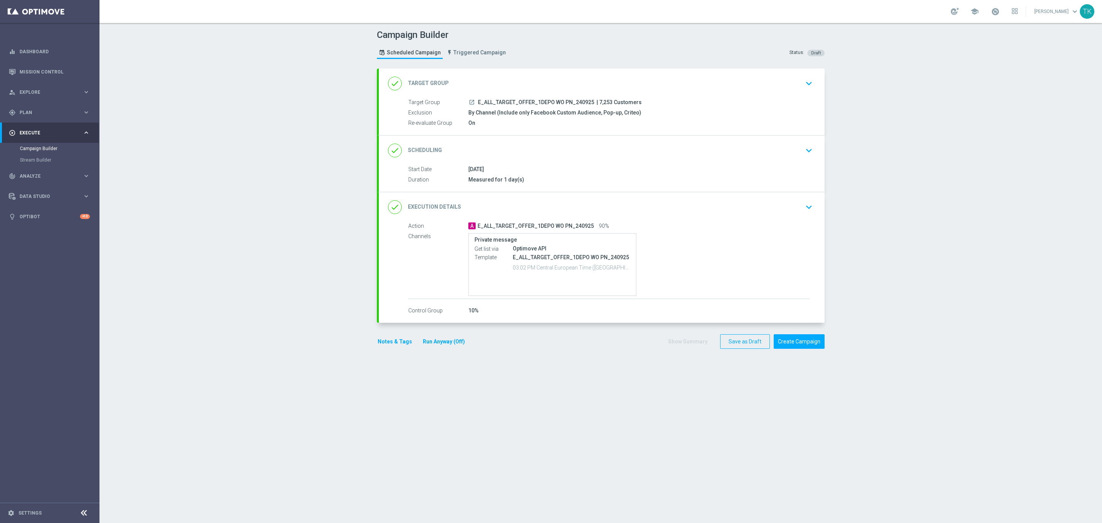
click at [380, 344] on button "Notes & Tags" at bounding box center [395, 342] width 36 height 10
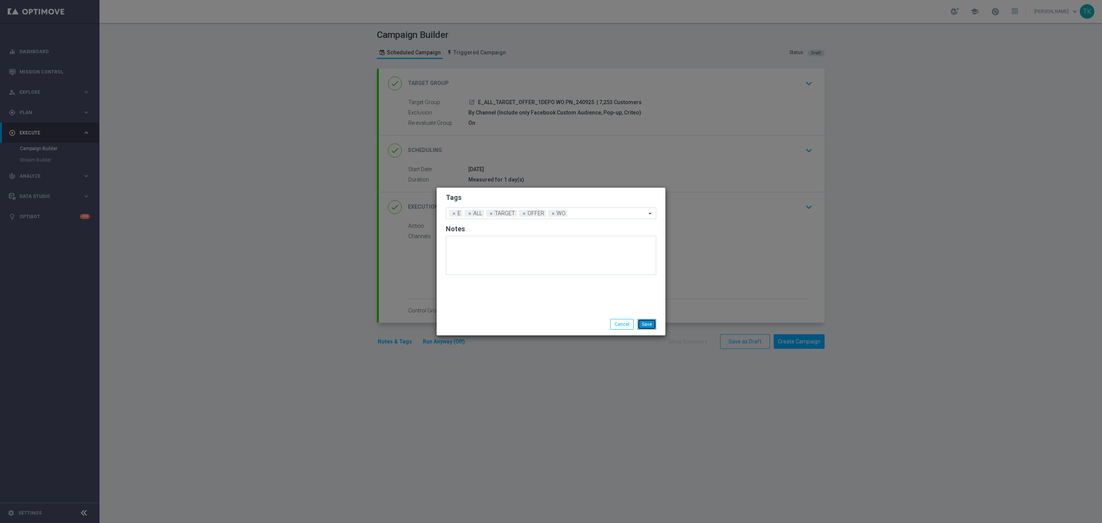
click at [650, 324] on button "Save" at bounding box center [646, 324] width 19 height 11
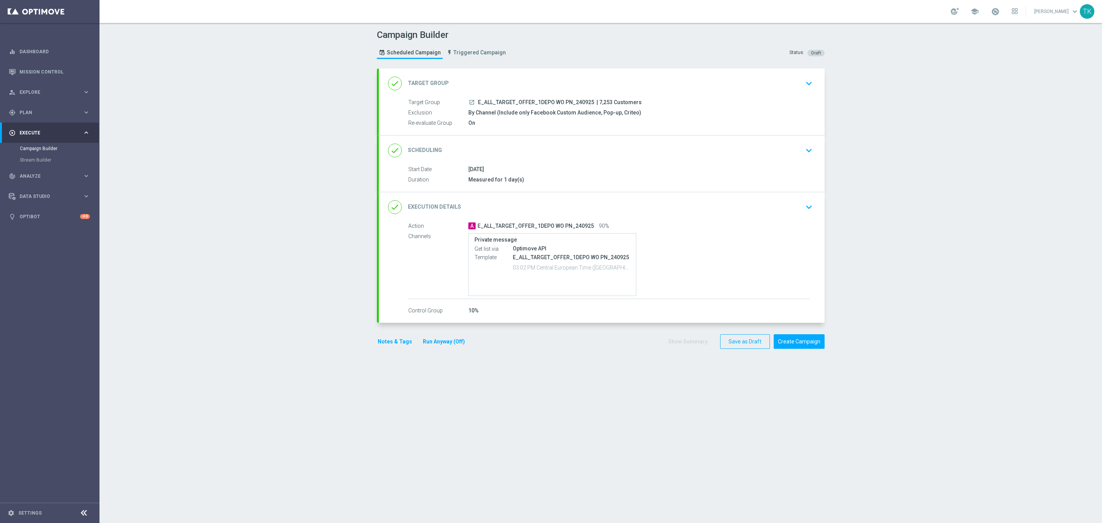
click at [577, 154] on div "done Scheduling keyboard_arrow_down" at bounding box center [601, 150] width 427 height 15
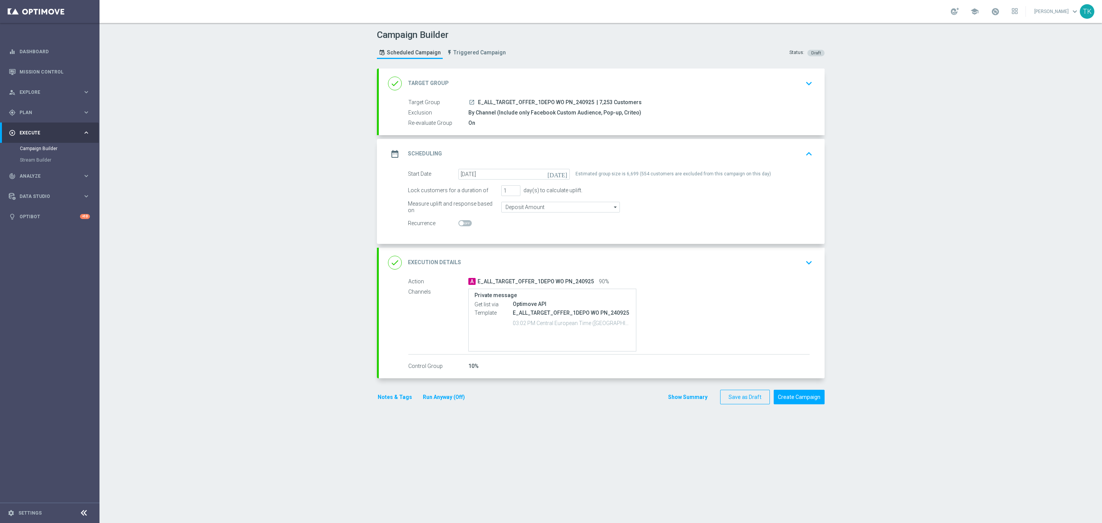
click at [629, 173] on div "Estimated group size is 6,699 (554 customers are excluded from this campaign on…" at bounding box center [672, 174] width 195 height 11
copy form "Estimated group size is 6,699 (554 customers are excluded from this campaign on…"
click at [733, 400] on button "Save as Draft" at bounding box center [745, 396] width 50 height 15
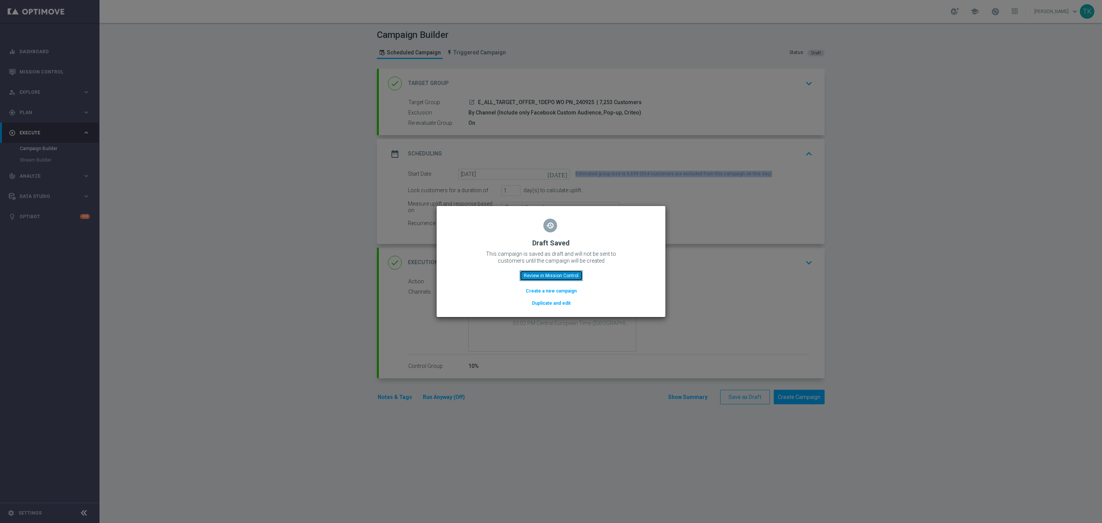
click at [546, 273] on button "Review in Mission Control" at bounding box center [551, 275] width 63 height 11
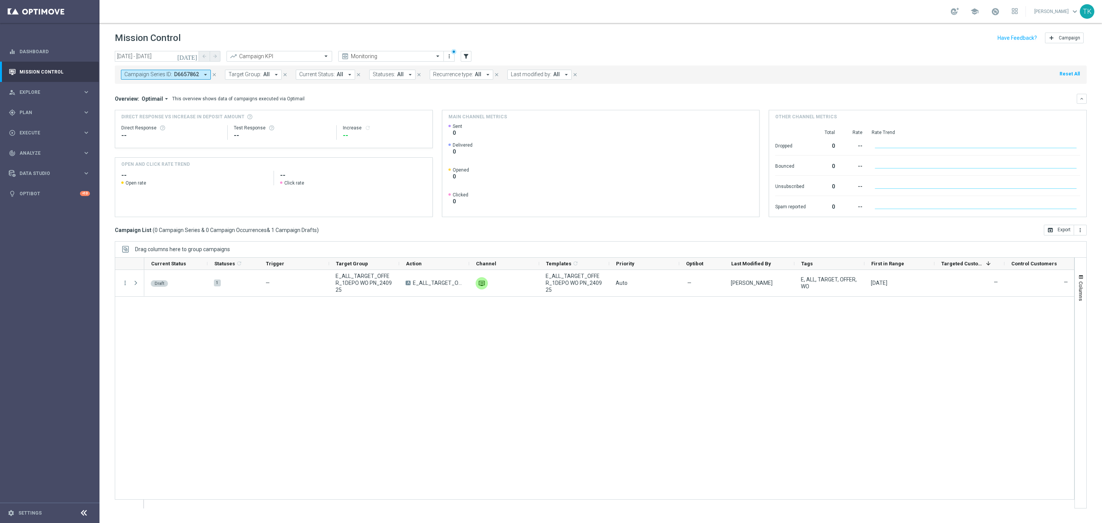
click at [212, 76] on icon "close" at bounding box center [214, 74] width 5 height 5
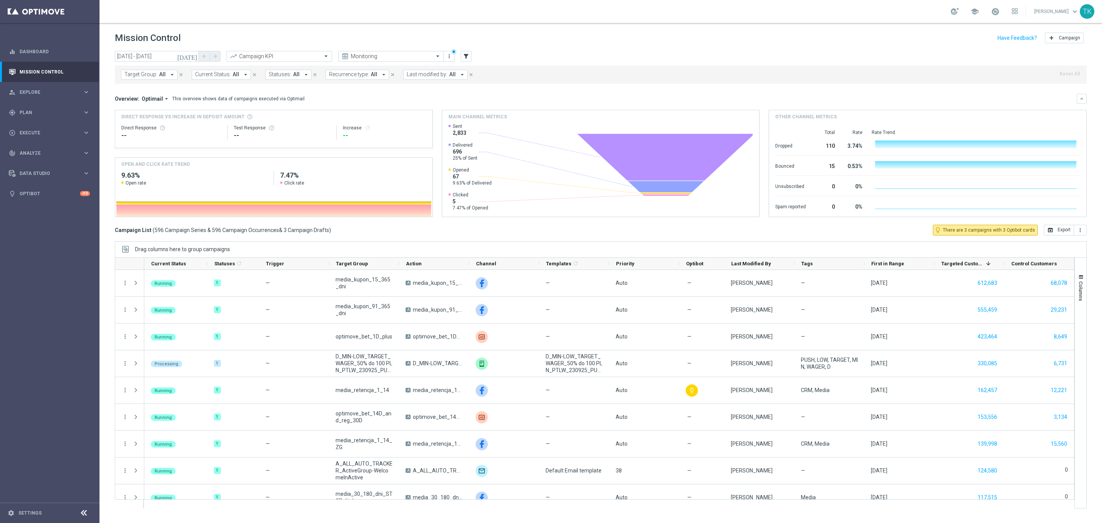
click at [136, 76] on span "Target Group:" at bounding box center [140, 74] width 33 height 7
click at [141, 91] on input "text" at bounding box center [185, 89] width 112 height 7
click at [148, 124] on label "E_ALL_TARGET_OFFER_1DEPO WO PN_240925" at bounding box center [181, 123] width 99 height 5
type input "E_ALL_TARGET_OFFER_1DEPO WO PN_240925"
click at [109, 88] on div "today 24 Sep 2025 - 24 Sep 2025 arrow_back arrow_forward Campaign KPI trending_…" at bounding box center [600, 283] width 1002 height 465
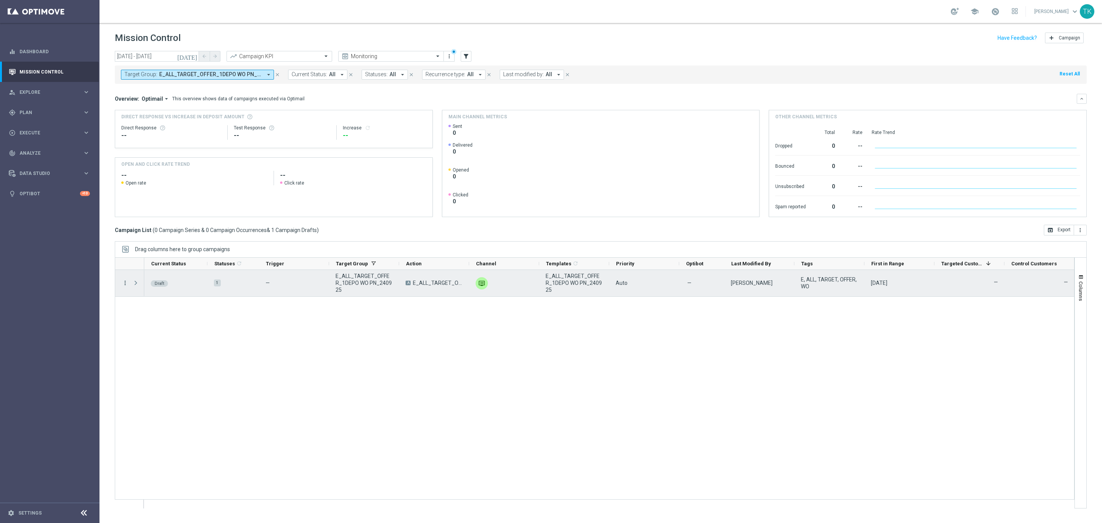
click at [123, 280] on icon "more_vert" at bounding box center [125, 282] width 7 height 7
click at [148, 313] on span "Edit" at bounding box center [144, 312] width 8 height 5
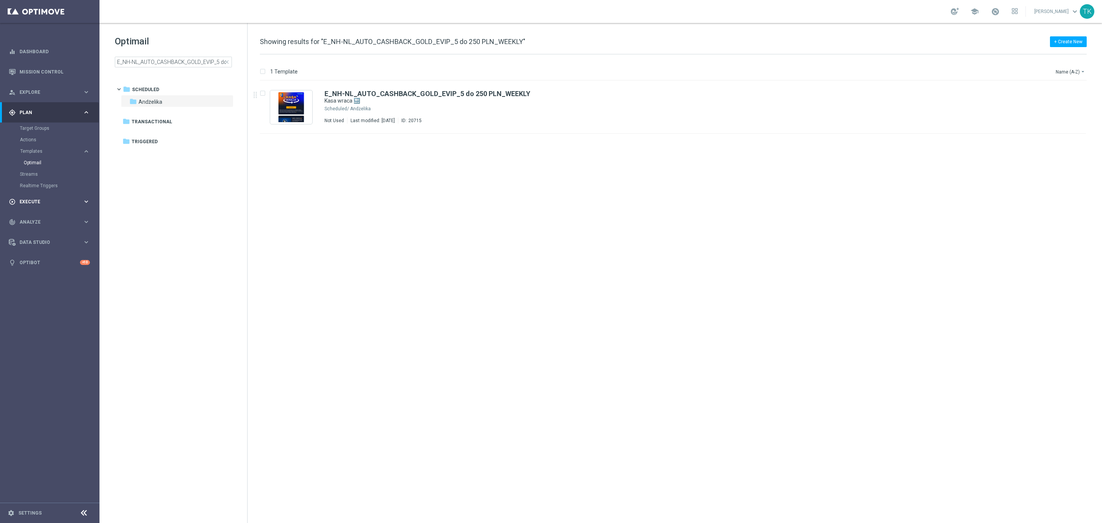
click at [31, 197] on div "play_circle_outline Execute keyboard_arrow_right" at bounding box center [49, 201] width 99 height 20
click at [29, 147] on link "Campaign Builder" at bounding box center [50, 148] width 60 height 6
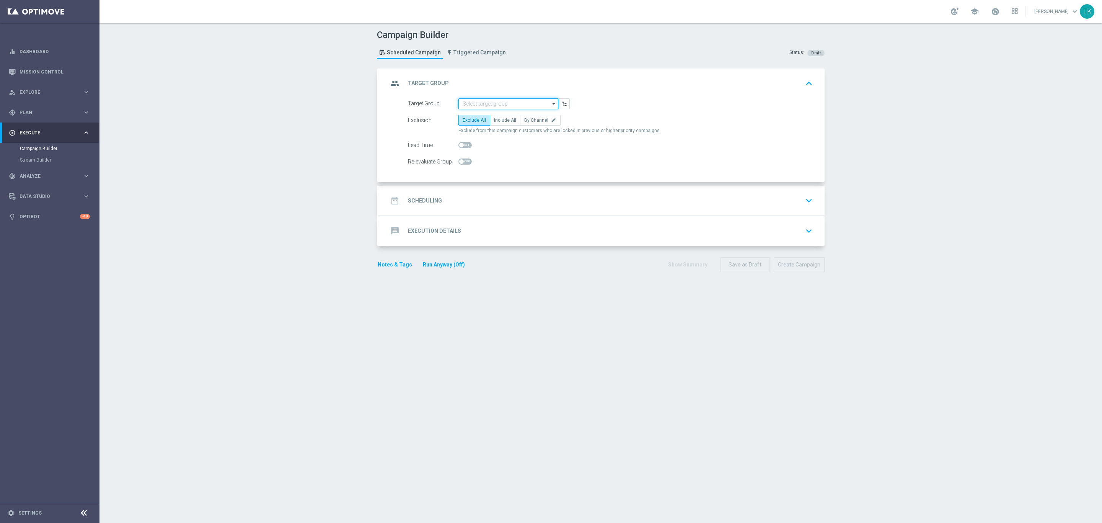
click at [474, 103] on input at bounding box center [508, 103] width 100 height 11
paste input "E_ALL_TARGET_OFFER_2DEPO WO PN_240925"
click at [474, 116] on div "E_ALL_TARGET_OFFER_2DEPO WO PN_240925" at bounding box center [509, 119] width 92 height 14
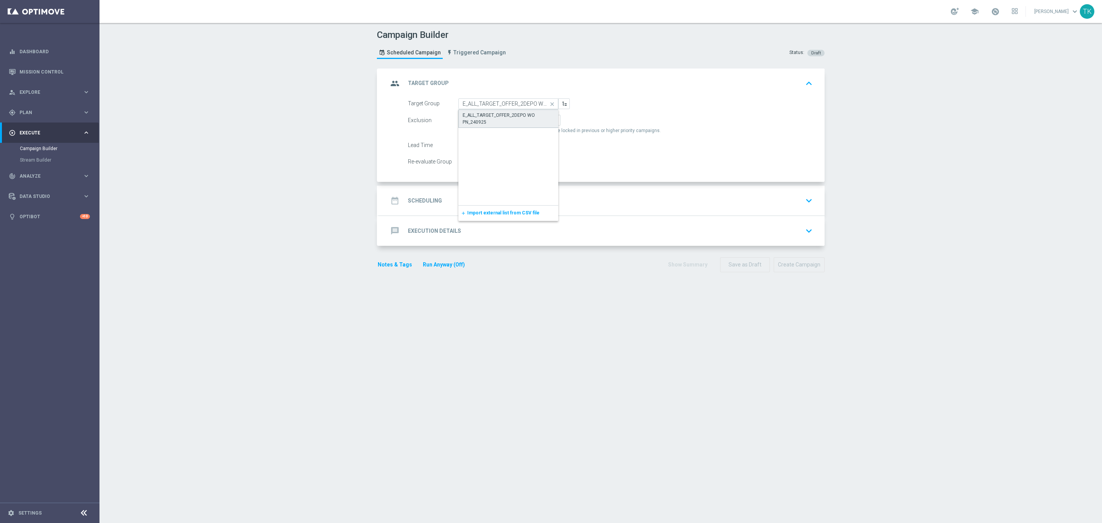
type input "E_ALL_TARGET_OFFER_2DEPO WO PN_240925"
checkbox input "true"
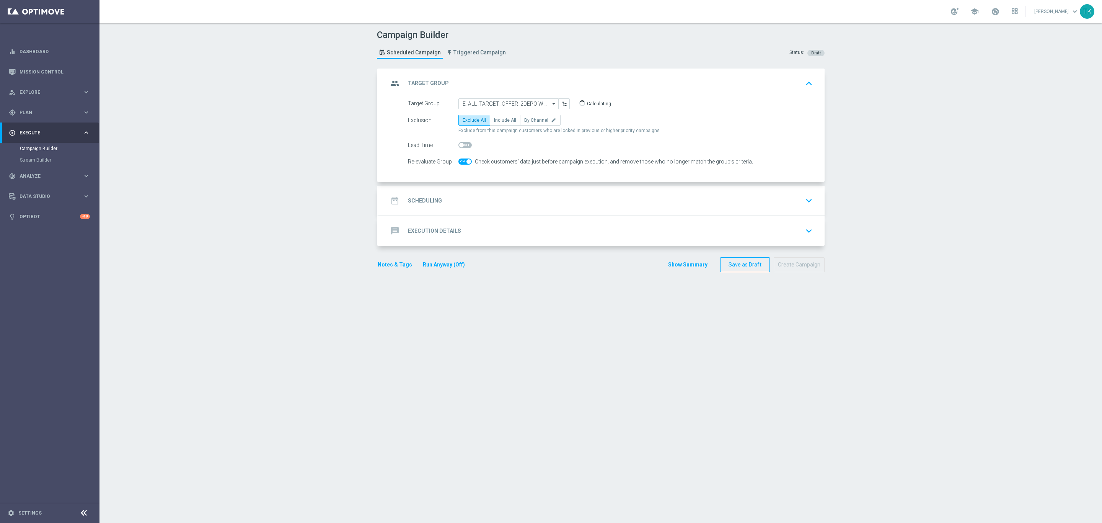
click at [524, 129] on span "Exclude from this campaign customers who are locked in previous or higher prior…" at bounding box center [559, 130] width 202 height 7
click at [526, 123] on span "By Channel" at bounding box center [536, 119] width 24 height 5
click at [526, 123] on input "By Channel edit" at bounding box center [526, 121] width 5 height 5
radio input "true"
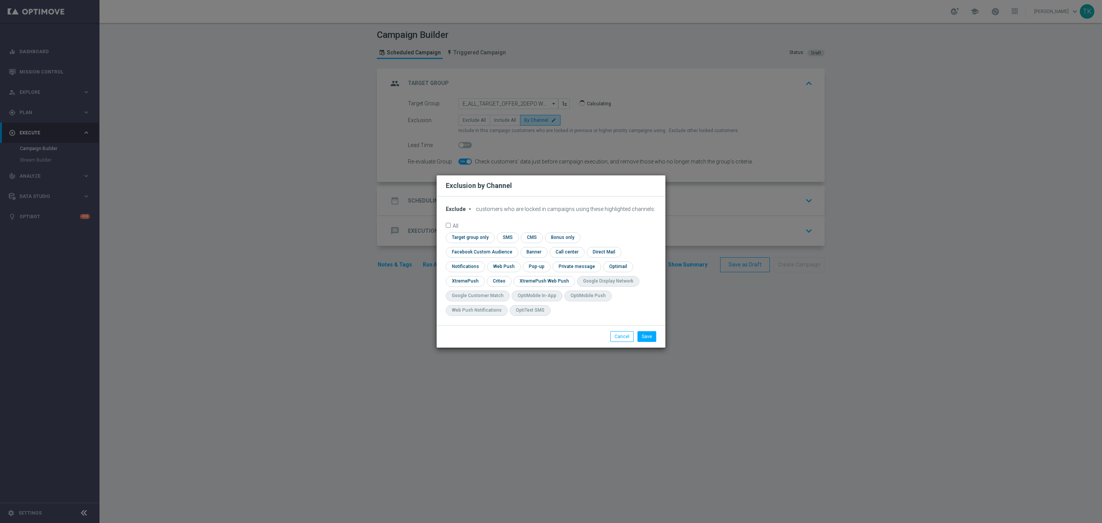
click at [458, 212] on span "Exclude" at bounding box center [456, 209] width 20 height 6
click at [0, 0] on span "Include" at bounding box center [0, 0] width 0 height 0
click at [515, 247] on input "checkbox" at bounding box center [480, 252] width 69 height 10
checkbox input "true"
click at [498, 280] on input "checkbox" at bounding box center [499, 281] width 24 height 10
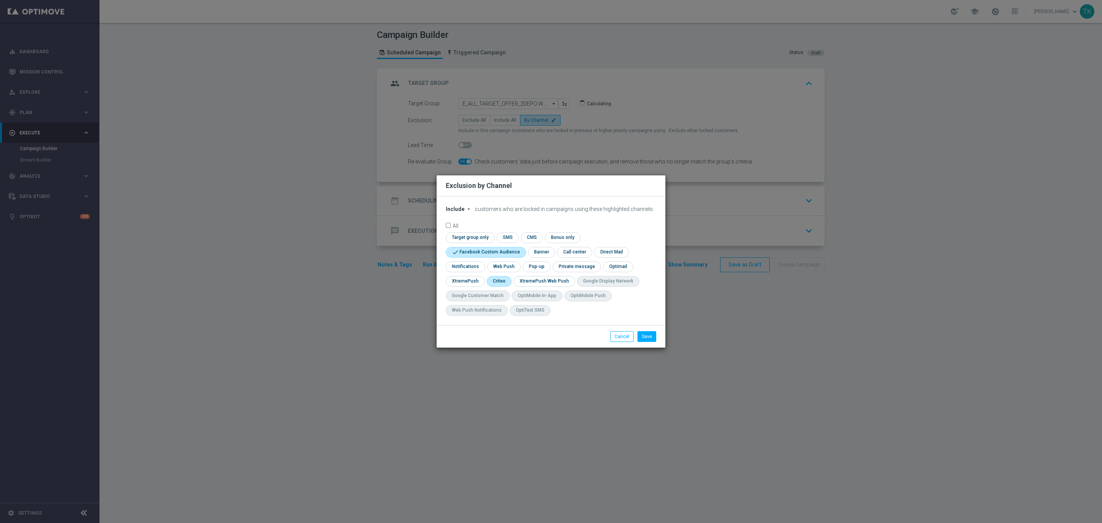
checkbox input "true"
click at [532, 266] on input "checkbox" at bounding box center [536, 266] width 26 height 10
checkbox input "true"
click at [649, 333] on button "Save" at bounding box center [646, 336] width 19 height 11
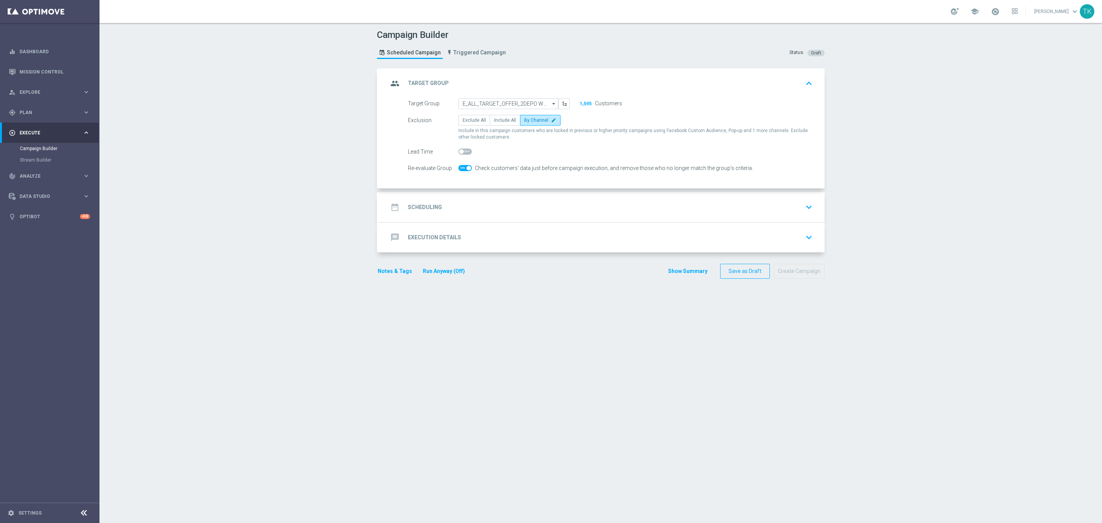
click at [479, 208] on div "date_range Scheduling keyboard_arrow_down" at bounding box center [601, 207] width 427 height 15
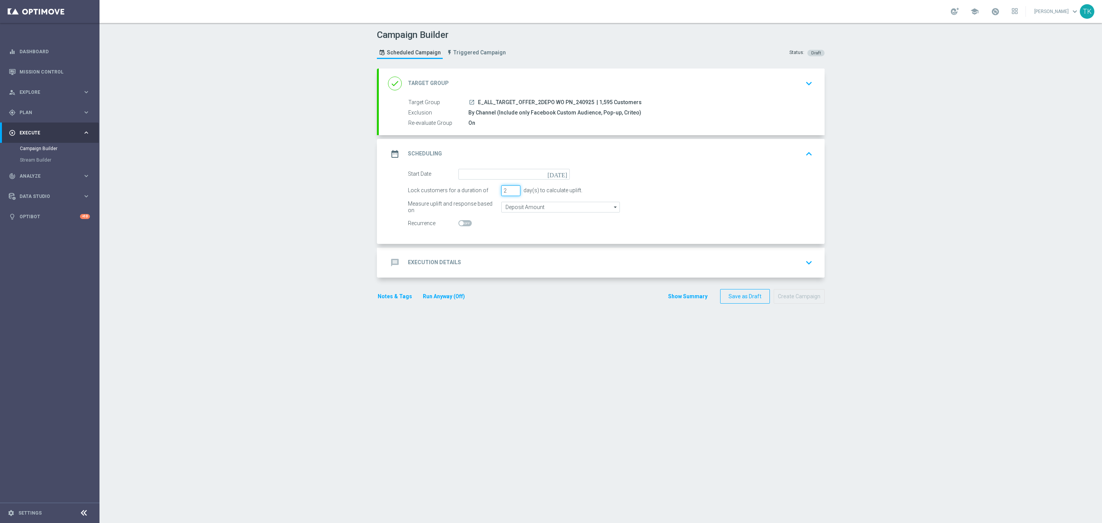
click at [509, 193] on input "2" at bounding box center [510, 190] width 19 height 11
type input "1"
click at [509, 193] on input "1" at bounding box center [510, 190] width 19 height 11
click at [472, 177] on input at bounding box center [513, 174] width 111 height 11
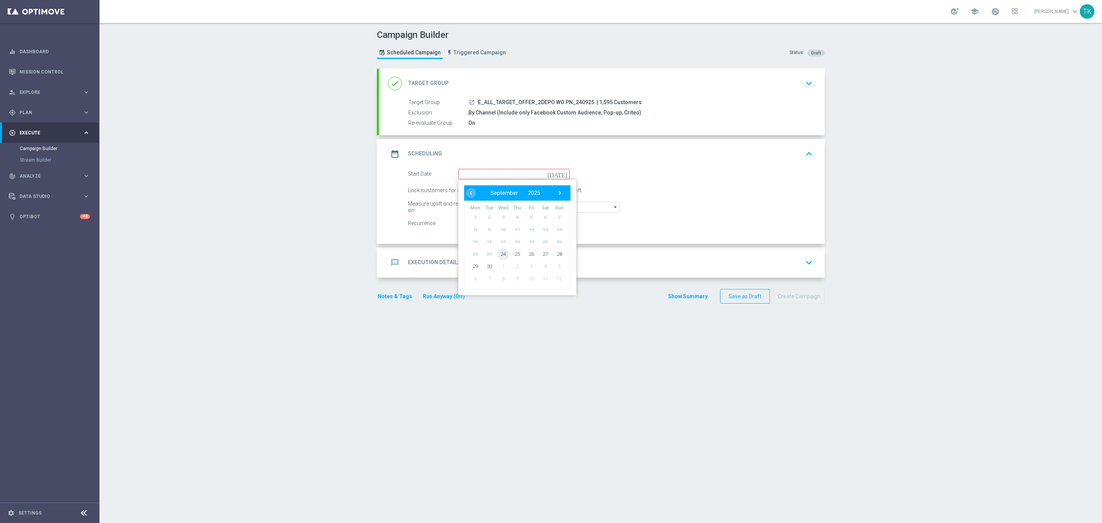
click at [498, 255] on span "24" at bounding box center [503, 254] width 12 height 12
type input "[DATE]"
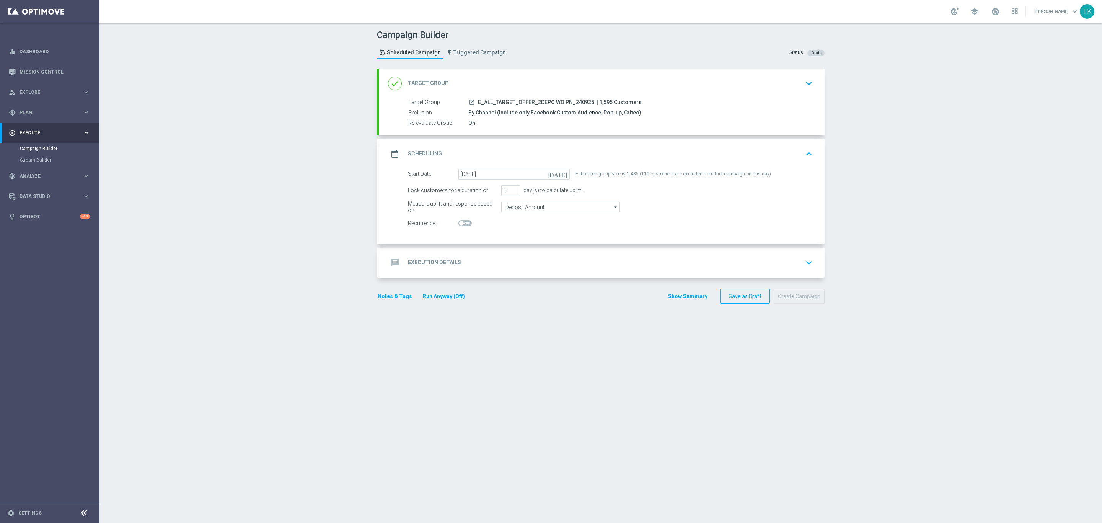
click at [441, 256] on div "message Execution Details" at bounding box center [424, 263] width 73 height 14
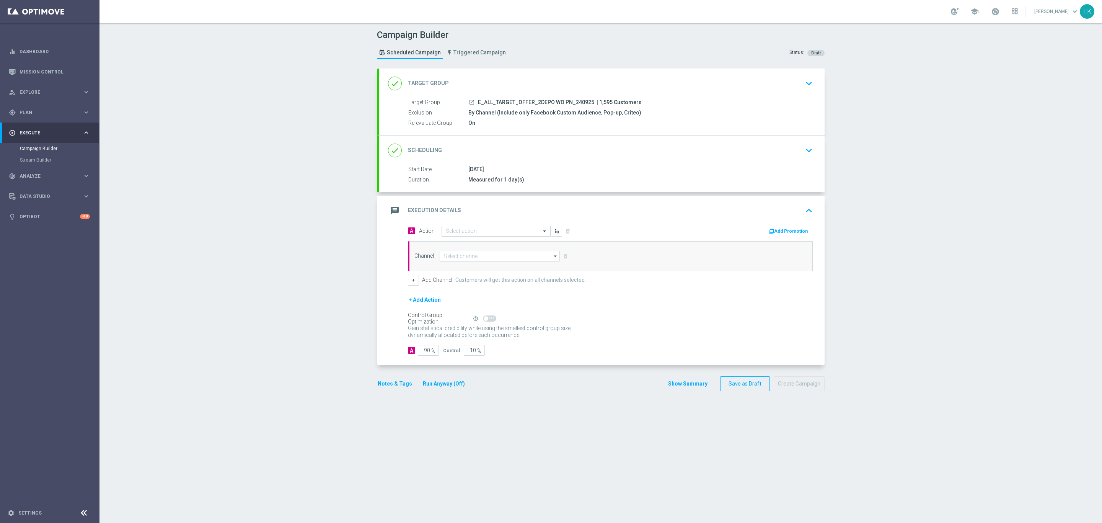
click at [460, 231] on input "text" at bounding box center [488, 231] width 85 height 7
paste input "E_ALL_TARGET_OFFER_1DEPO WO PN_240925"
type input "E_ALL_TARGET_OFFER_1DEPO WO PN_240925"
click at [461, 254] on span "Create new action" at bounding box center [473, 254] width 40 height 5
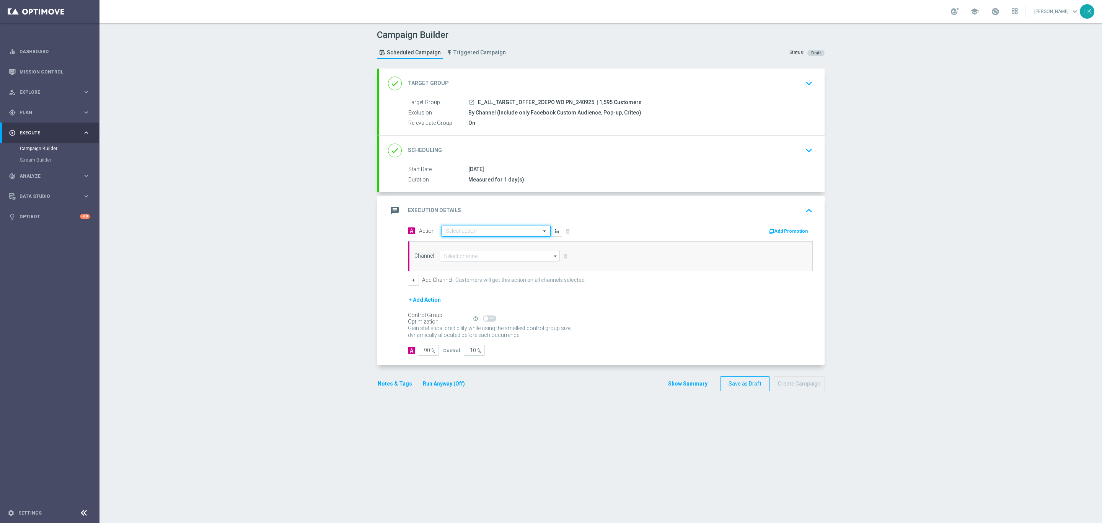
scroll to position [0, 0]
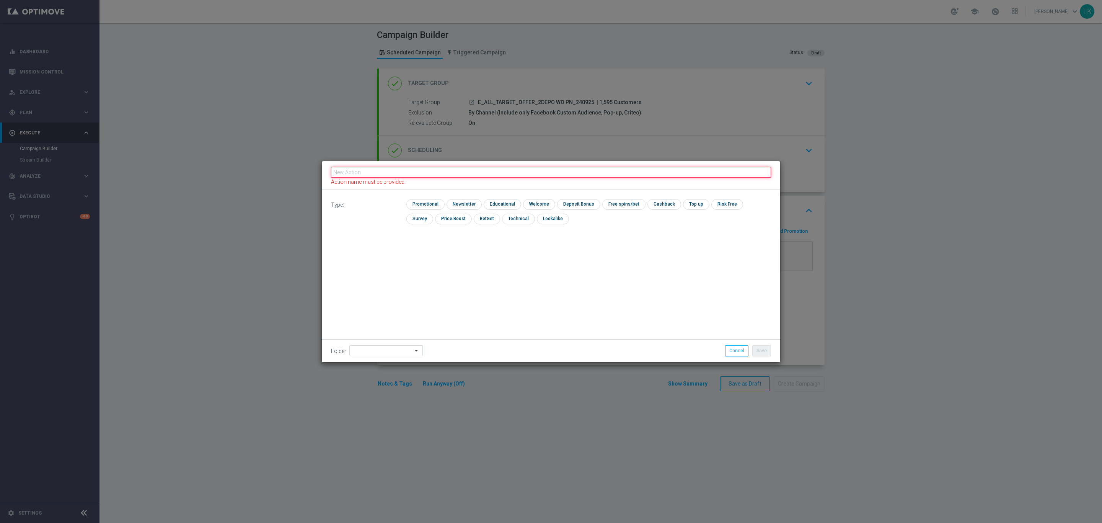
click at [345, 172] on input "text" at bounding box center [551, 172] width 440 height 11
click at [736, 345] on button "Cancel" at bounding box center [736, 350] width 23 height 11
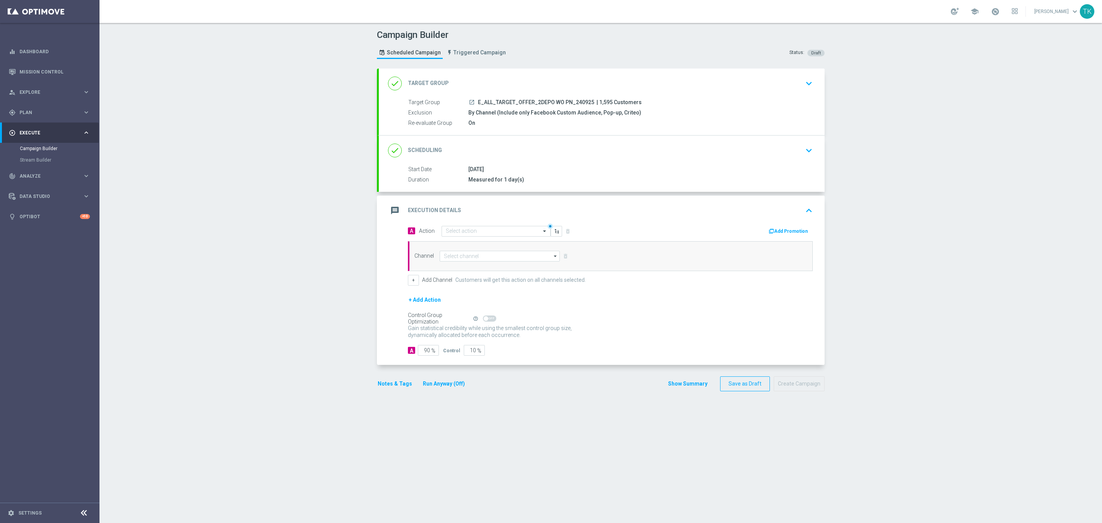
click at [528, 102] on span "E_ALL_TARGET_OFFER_2DEPO WO PN_240925" at bounding box center [536, 102] width 116 height 7
copy div "E_ALL_TARGET_OFFER_2DEPO WO PN_240925"
click at [450, 228] on div "Quick find" at bounding box center [495, 231] width 109 height 11
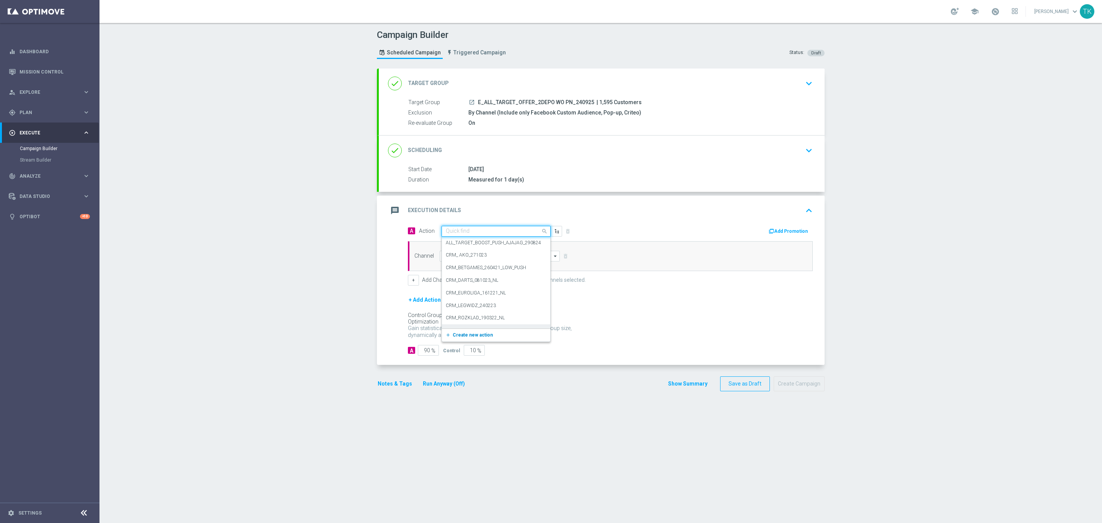
click at [473, 337] on span "Create new action" at bounding box center [473, 334] width 40 height 5
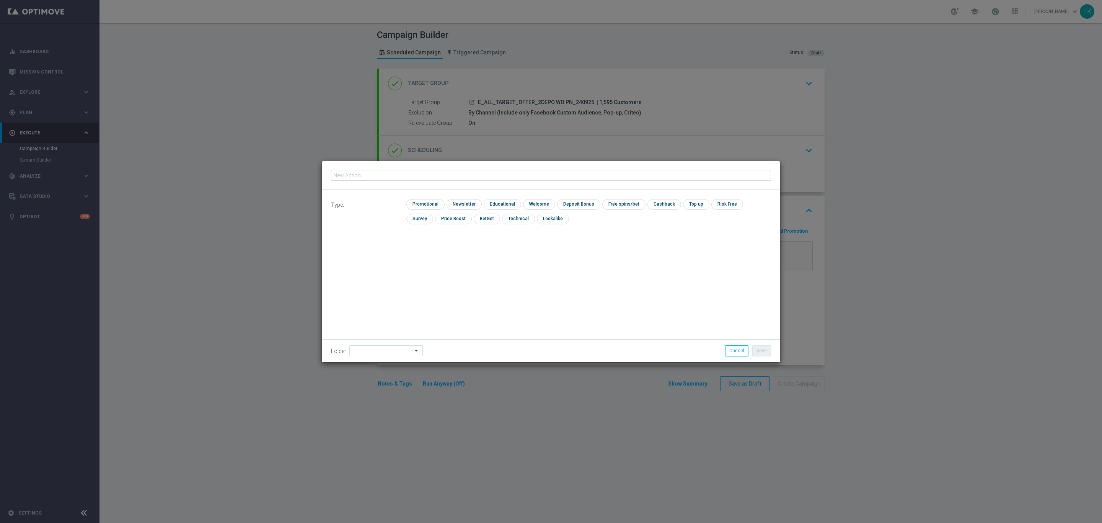
click at [349, 176] on input "text" at bounding box center [551, 175] width 440 height 11
type input "E_ALL_TARGET_OFFER_2DEPO WO PN_240925"
click at [502, 220] on input "checkbox" at bounding box center [517, 218] width 31 height 10
checkbox input "true"
click at [774, 352] on div "Save Cancel" at bounding box center [682, 350] width 188 height 11
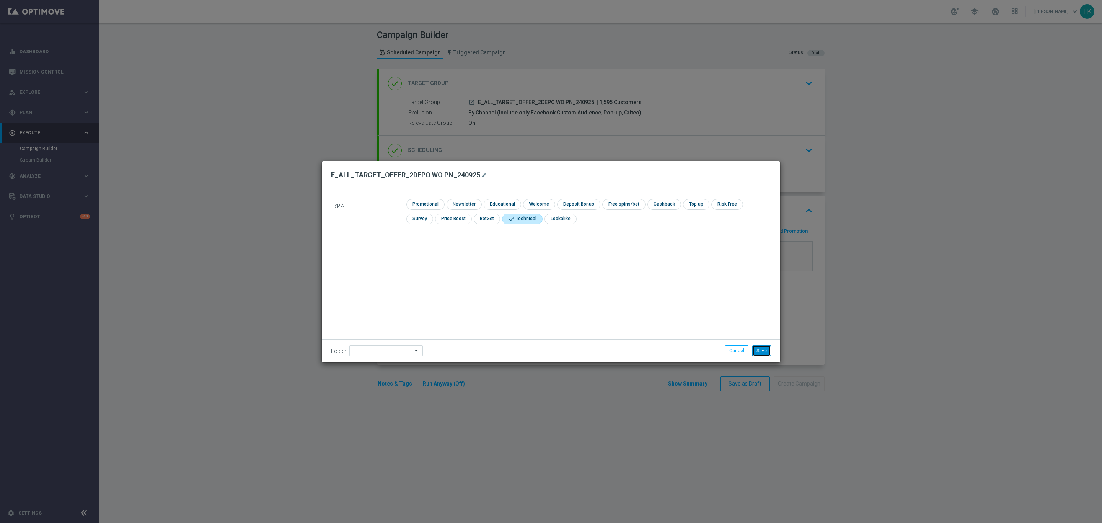
click at [769, 352] on button "Save" at bounding box center [761, 350] width 19 height 11
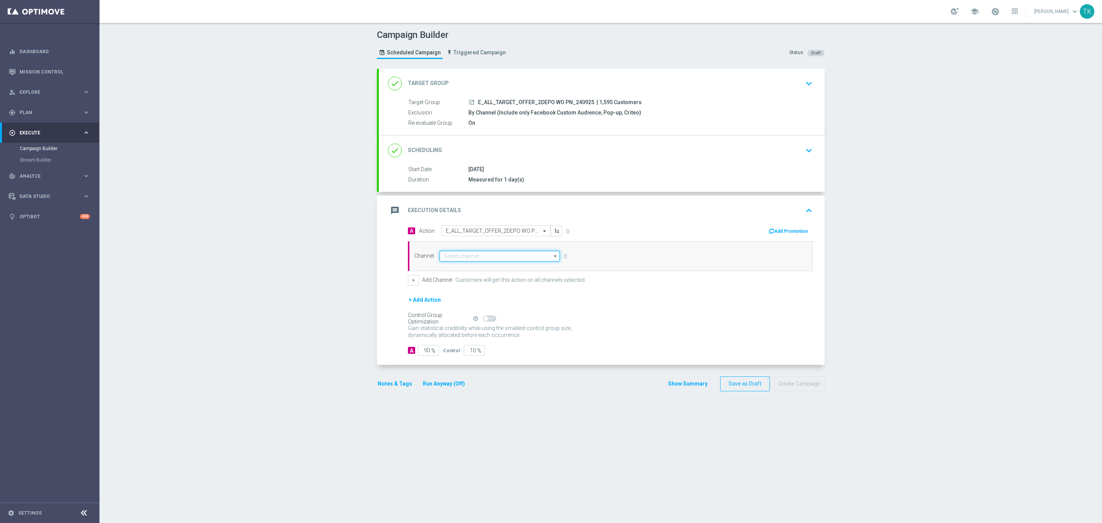
click at [456, 258] on input at bounding box center [500, 256] width 120 height 11
click at [460, 264] on div "Private message" at bounding box center [500, 267] width 120 height 11
type input "Private message"
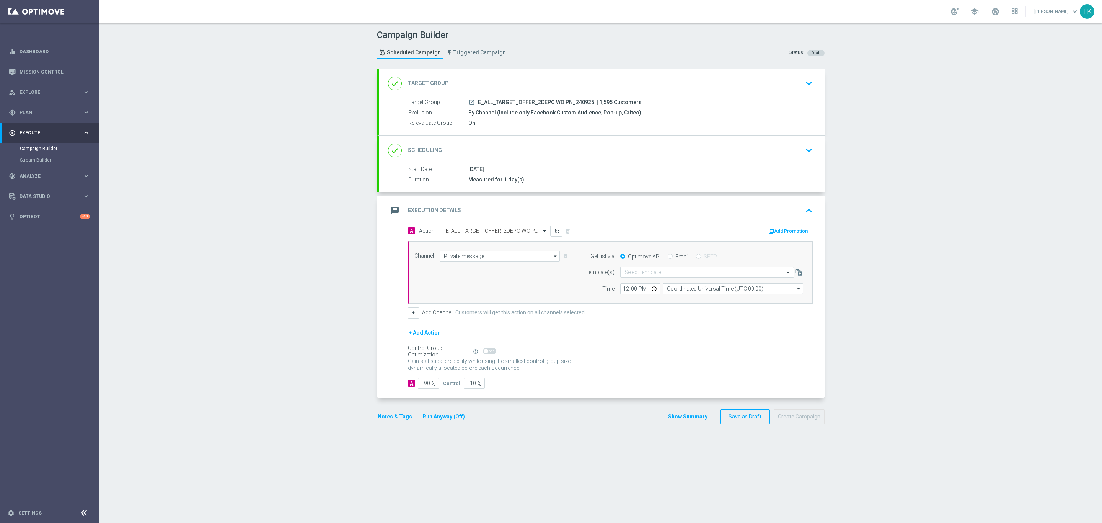
click at [518, 103] on span "E_ALL_TARGET_OFFER_2DEPO WO PN_240925" at bounding box center [536, 102] width 116 height 7
copy div "E_ALL_TARGET_OFFER_2DEPO WO PN_240925"
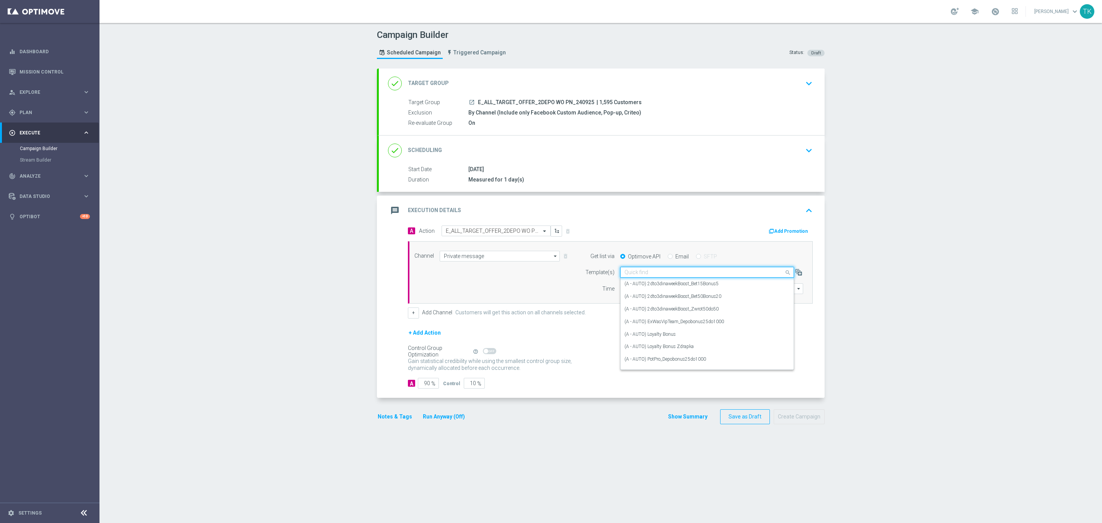
click at [629, 273] on input "text" at bounding box center [699, 272] width 150 height 7
paste input "E_ALL_TARGET_OFFER_2DEPO WO PN_240925"
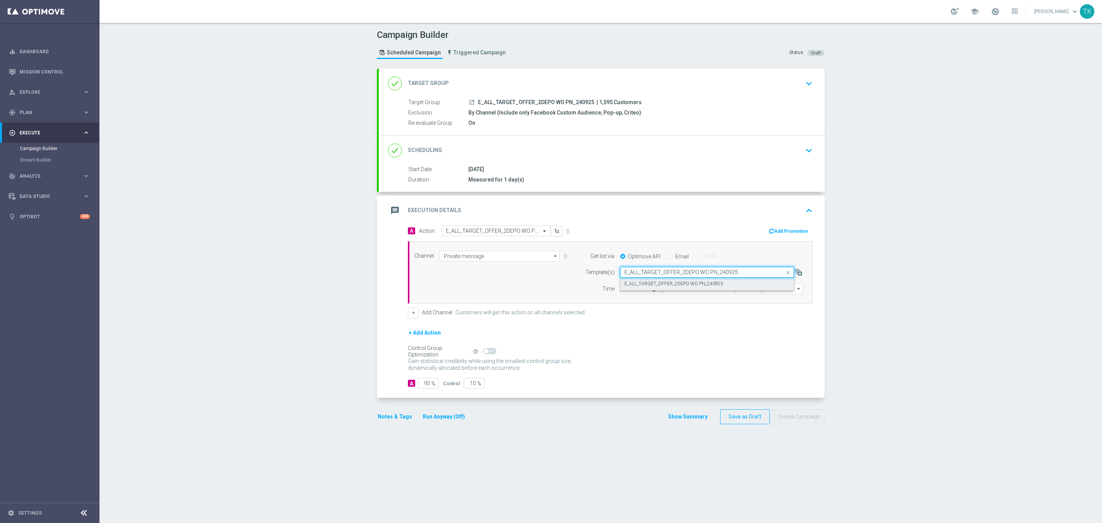
click at [629, 280] on div "E_ALL_TARGET_OFFER_2DEPO WO PN_240925" at bounding box center [706, 283] width 165 height 13
type input "E_ALL_TARGET_OFFER_2DEPO WO PN_240925"
click at [620, 292] on input "12:00" at bounding box center [640, 288] width 40 height 11
type input "15:02"
click at [677, 290] on input "Coordinated Universal Time (UTC 00:00)" at bounding box center [733, 288] width 140 height 11
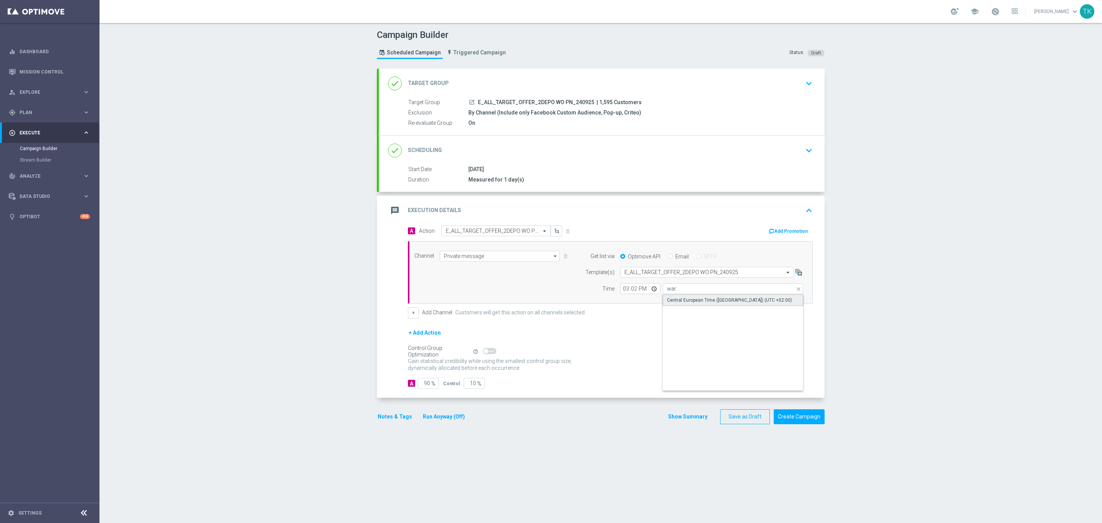
click at [681, 297] on div "Central European Time ([GEOGRAPHIC_DATA]) (UTC +02:00)" at bounding box center [733, 299] width 141 height 11
type input "Central European Time ([GEOGRAPHIC_DATA]) (UTC +02:00)"
click at [568, 160] on div "done Scheduling keyboard_arrow_down" at bounding box center [602, 150] width 446 height 30
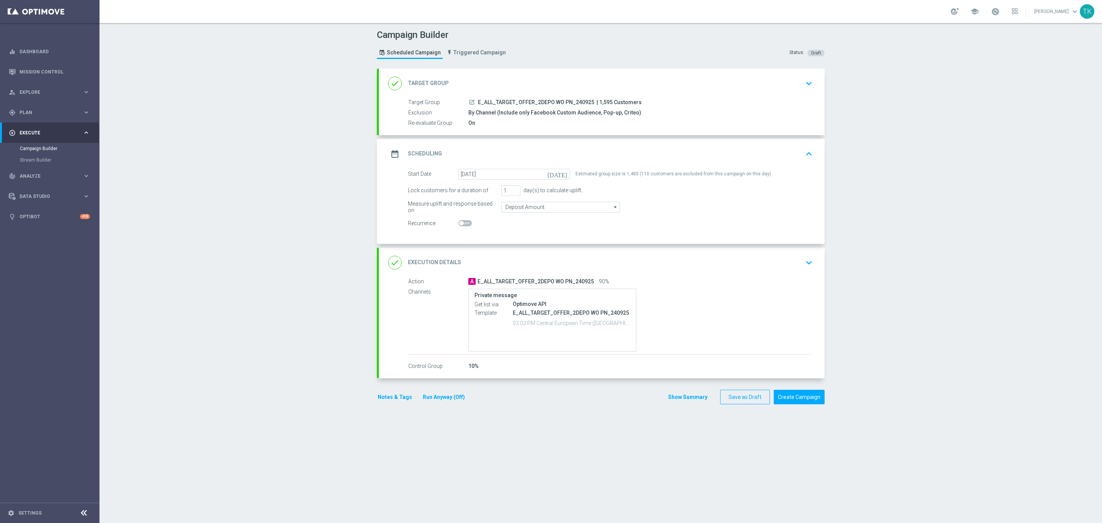
click at [506, 103] on span "E_ALL_TARGET_OFFER_2DEPO WO PN_240925" at bounding box center [536, 102] width 116 height 7
copy div "E_ALL_TARGET_OFFER_2DEPO WO PN_240925"
click at [534, 54] on div "Campaign Builder Scheduled Campaign Triggered Campaign Status: Draft" at bounding box center [600, 45] width 459 height 35
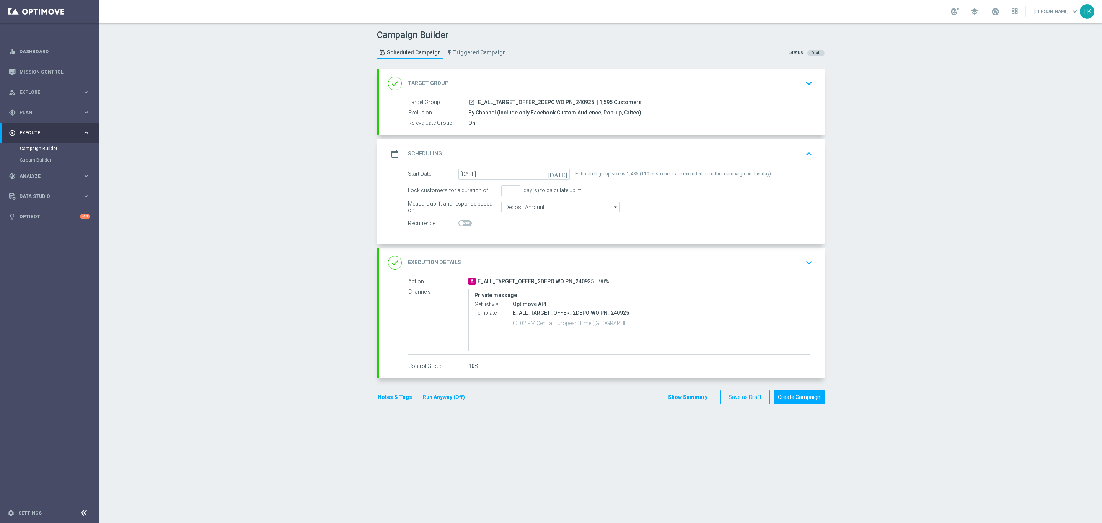
click at [387, 399] on button "Notes & Tags" at bounding box center [395, 397] width 36 height 10
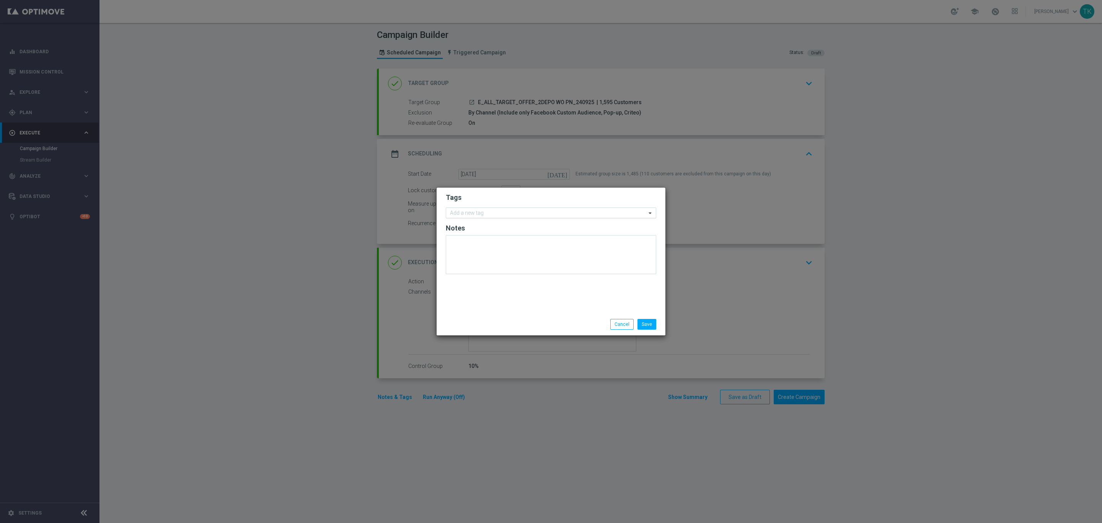
click at [459, 212] on input "text" at bounding box center [548, 213] width 196 height 7
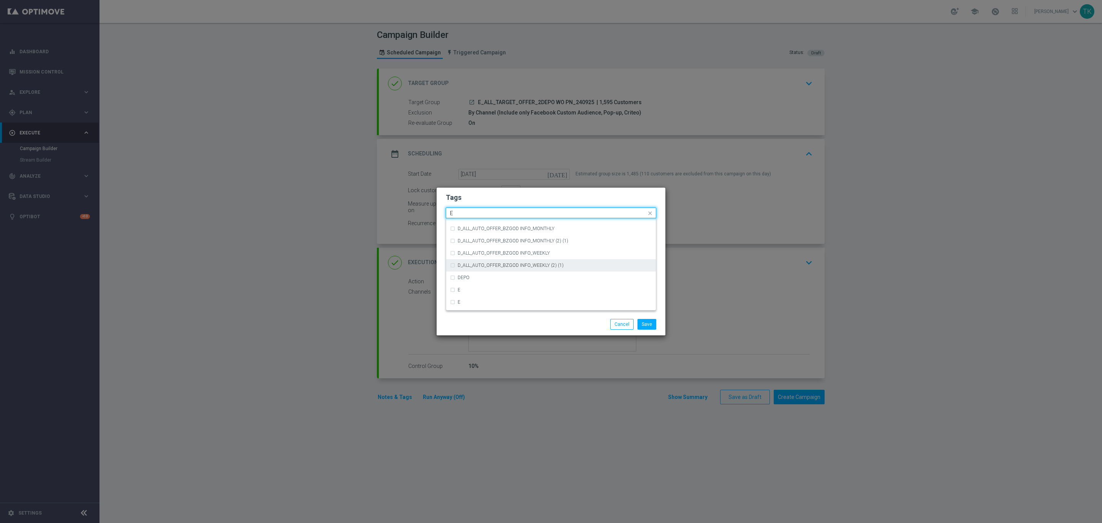
scroll to position [1090, 0]
click at [484, 247] on div "E" at bounding box center [555, 248] width 194 height 5
click at [471, 214] on input "E" at bounding box center [548, 213] width 196 height 7
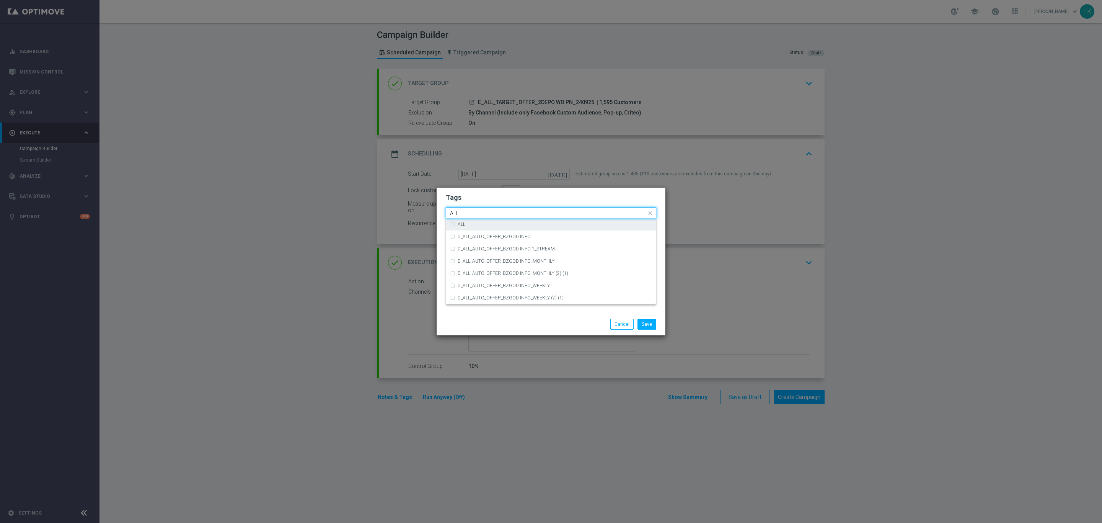
click at [474, 224] on div "ALL" at bounding box center [555, 224] width 194 height 5
click at [466, 216] on div "ALL" at bounding box center [547, 214] width 197 height 8
click at [457, 209] on div "Quick find × E × ALL ALL" at bounding box center [546, 213] width 200 height 10
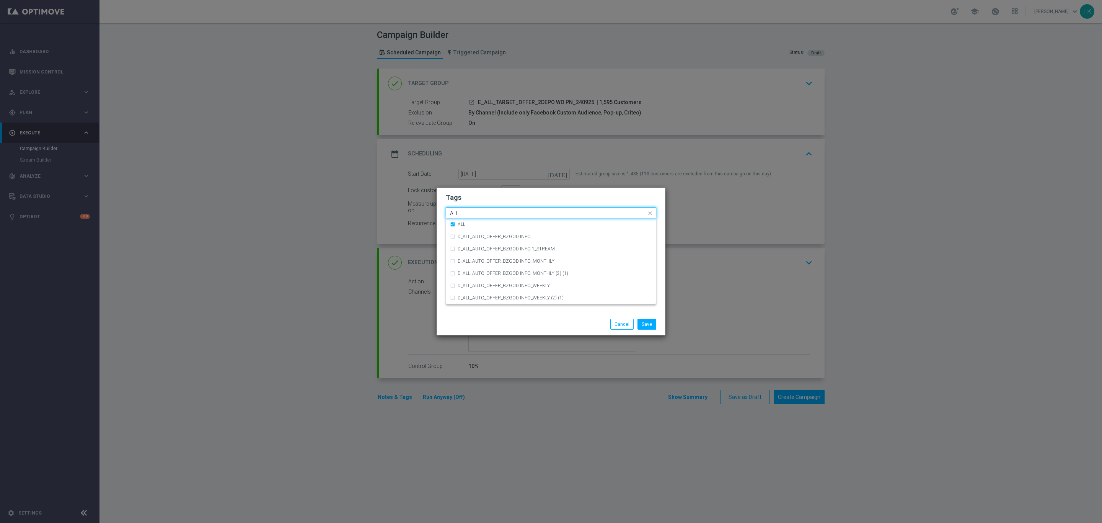
click at [456, 213] on input "ALL" at bounding box center [548, 213] width 196 height 7
click at [471, 256] on div "TARGET" at bounding box center [551, 261] width 202 height 12
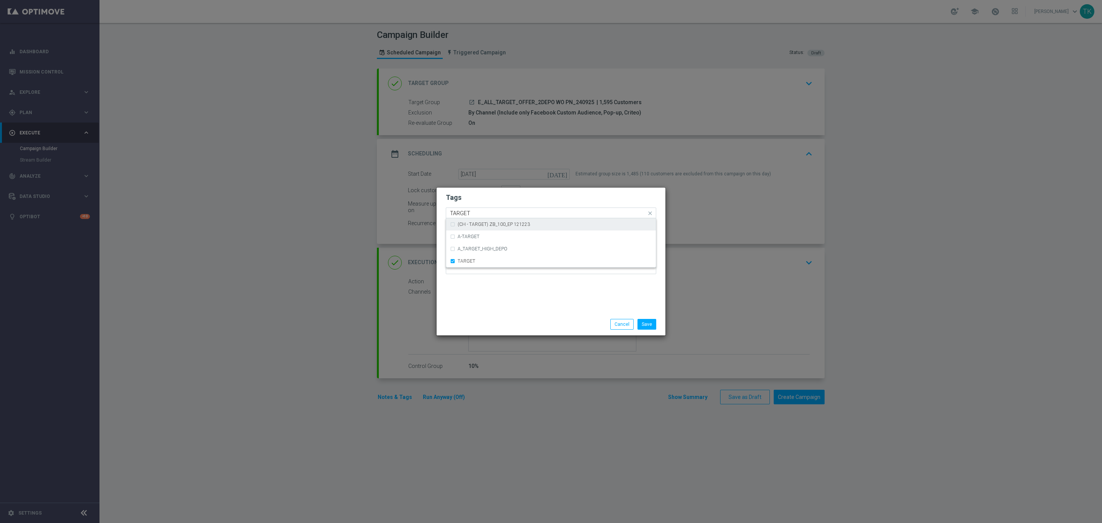
click at [469, 210] on input "TARGET" at bounding box center [548, 213] width 196 height 7
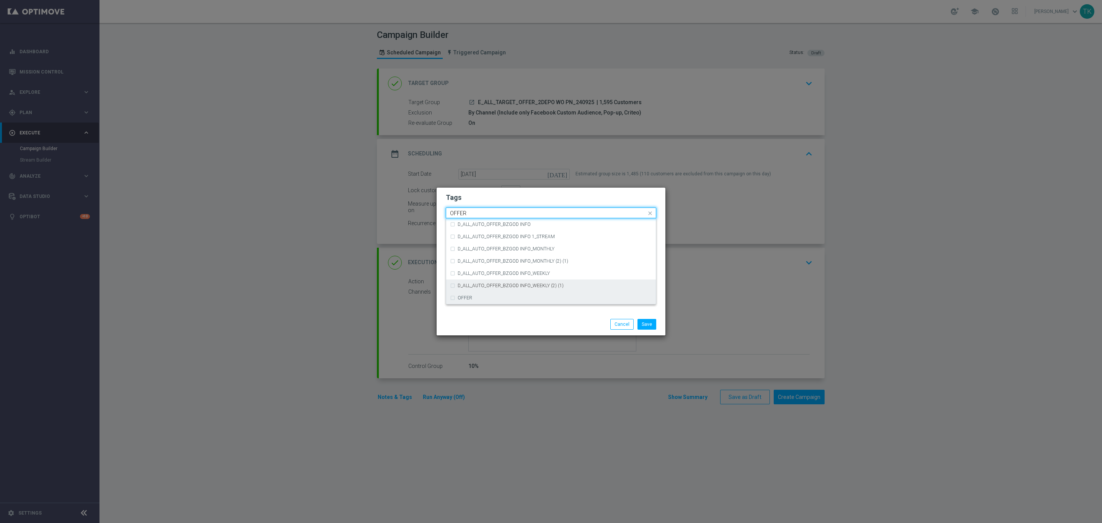
click at [465, 292] on div "OFFER" at bounding box center [551, 298] width 202 height 12
click at [459, 215] on input "OFFER" at bounding box center [548, 213] width 196 height 7
click at [471, 301] on div "WO" at bounding box center [551, 298] width 202 height 12
type input "WO"
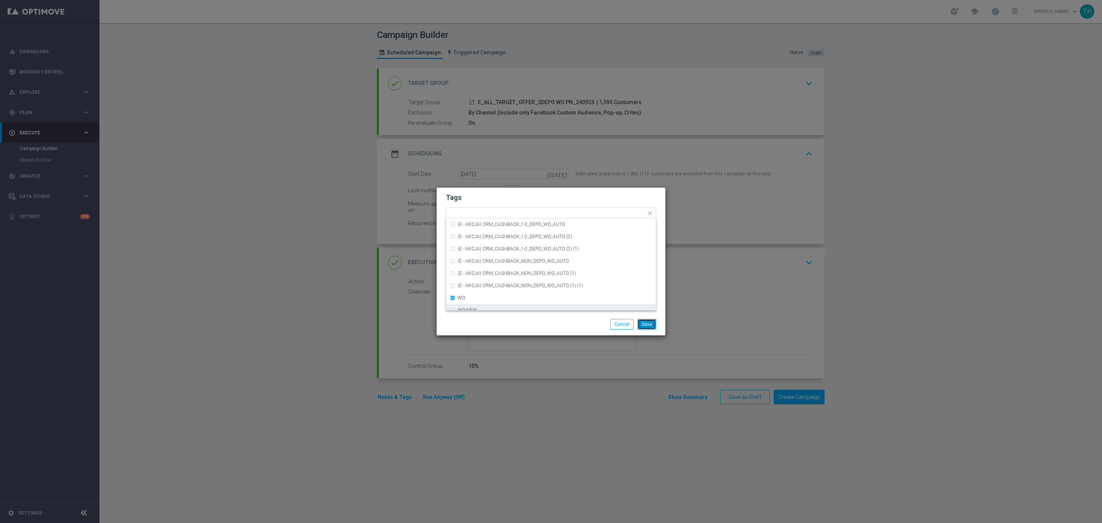
click at [650, 323] on button "Save" at bounding box center [646, 324] width 19 height 11
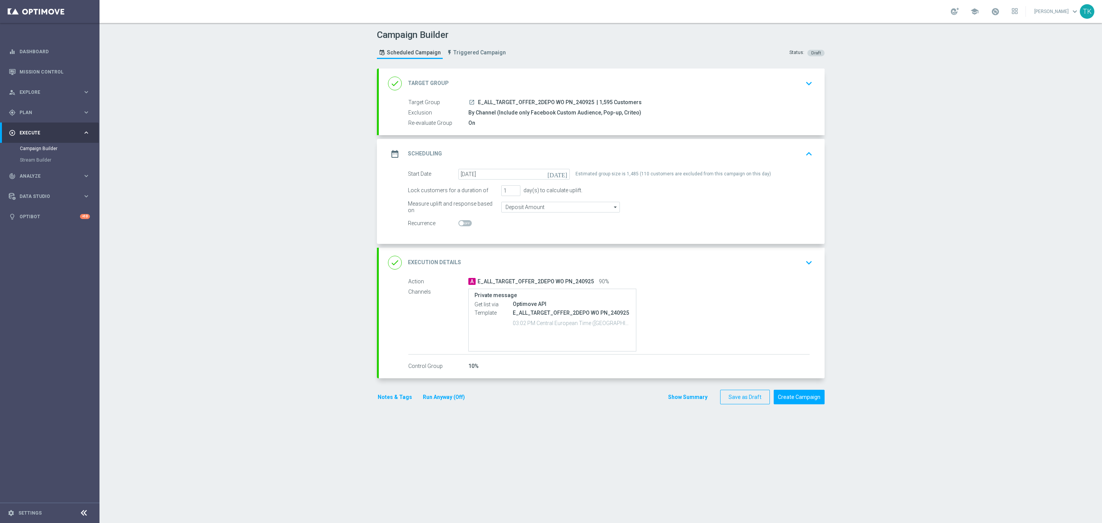
click at [624, 174] on div "Estimated group size is 1,485 (110 customers are excluded from this campaign on…" at bounding box center [672, 174] width 195 height 11
copy form "Estimated group size is 1,485 (110 customers are excluded from this campaign on…"
click at [726, 399] on button "Save as Draft" at bounding box center [745, 396] width 50 height 15
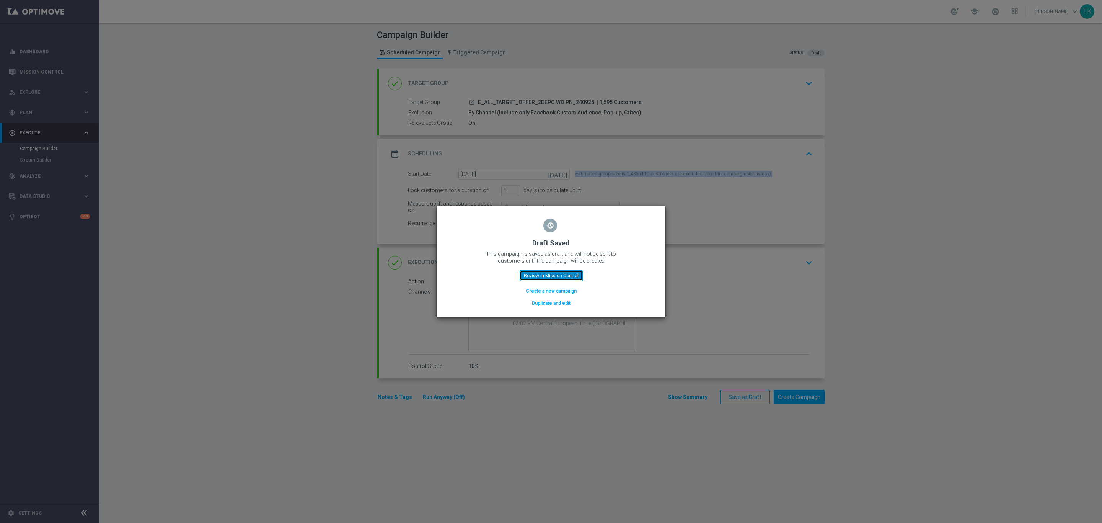
click at [537, 277] on button "Review in Mission Control" at bounding box center [551, 275] width 63 height 11
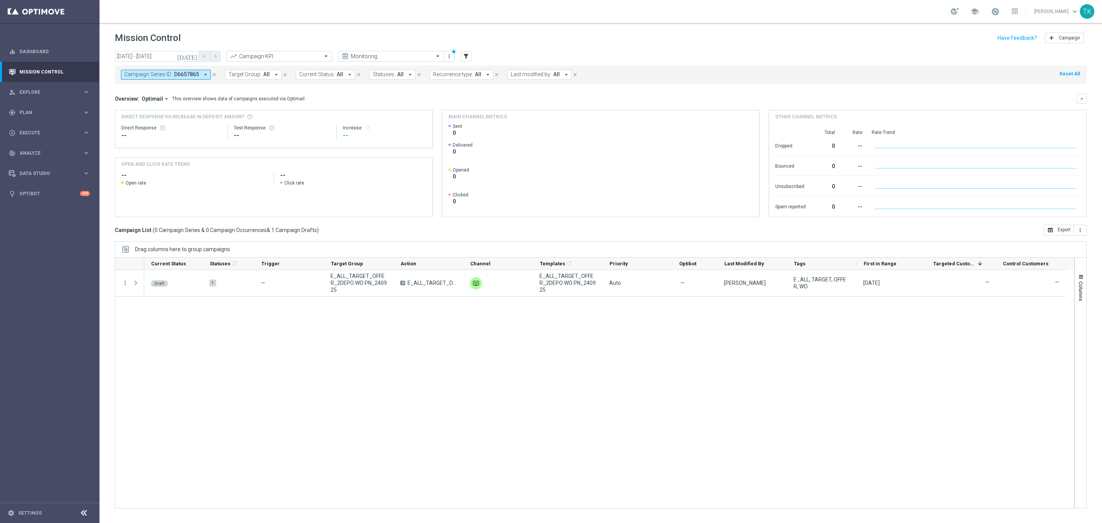
click at [212, 73] on icon "close" at bounding box center [214, 74] width 5 height 5
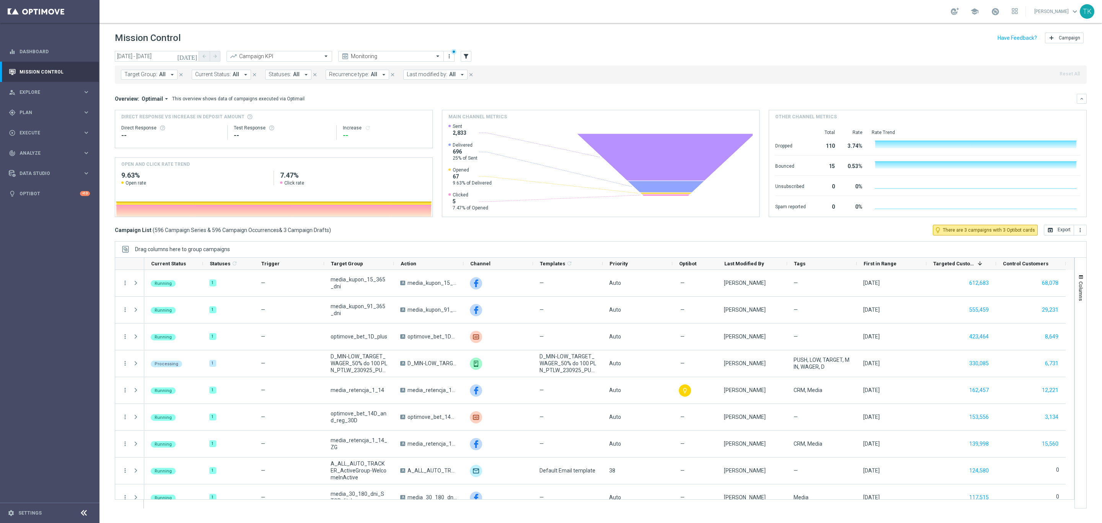
click at [138, 72] on span "Target Group:" at bounding box center [140, 74] width 33 height 7
click at [144, 86] on input "text" at bounding box center [185, 89] width 112 height 7
click at [151, 124] on label "E_ALL_TARGET_OFFER_2DEPO WO PN_240925" at bounding box center [181, 123] width 99 height 5
type input "E_ALL_TARGET_OFFER_2DEPO WO PN_240925"
click at [105, 97] on div "today 24 Sep 2025 - 24 Sep 2025 arrow_back arrow_forward Campaign KPI trending_…" at bounding box center [600, 283] width 1002 height 465
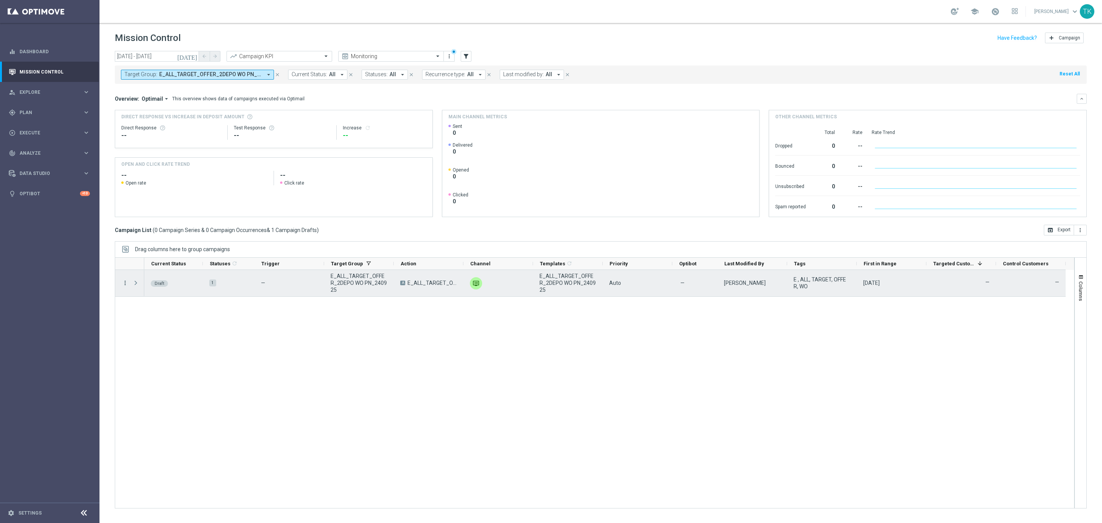
click at [126, 282] on icon "more_vert" at bounding box center [125, 282] width 7 height 7
click at [151, 310] on div "Edit" at bounding box center [175, 312] width 71 height 5
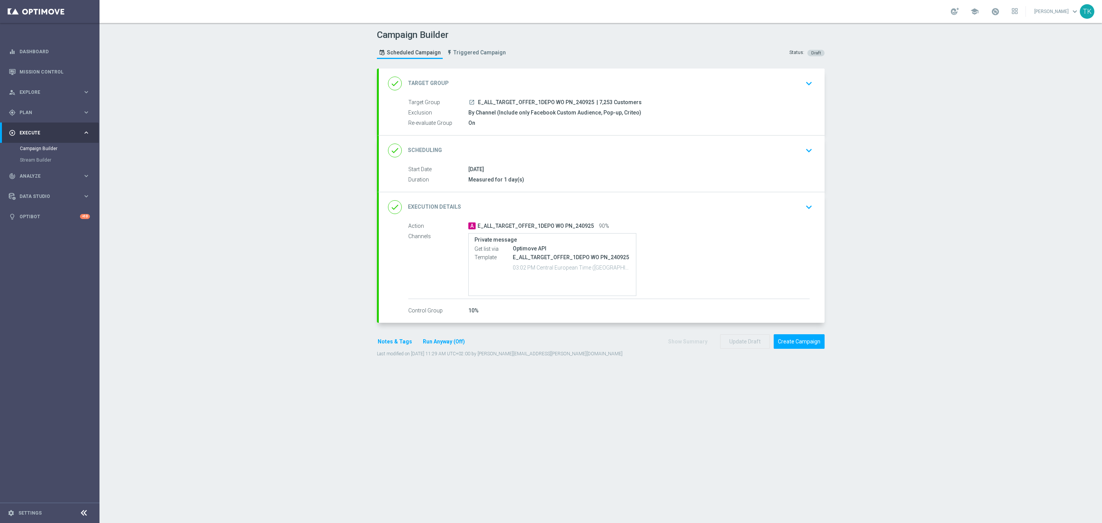
click at [381, 342] on button "Notes & Tags" at bounding box center [395, 342] width 36 height 10
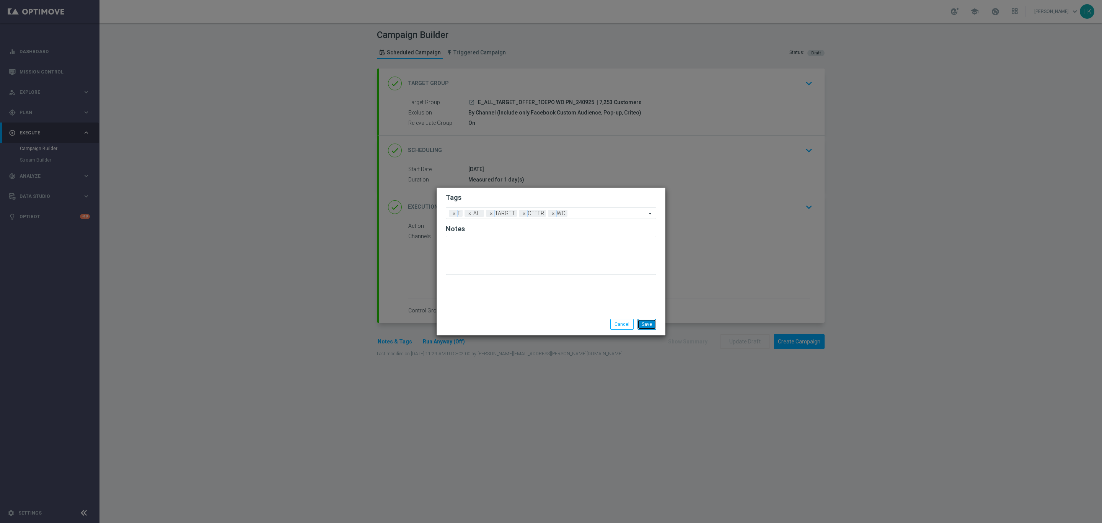
click at [644, 325] on button "Save" at bounding box center [646, 324] width 19 height 11
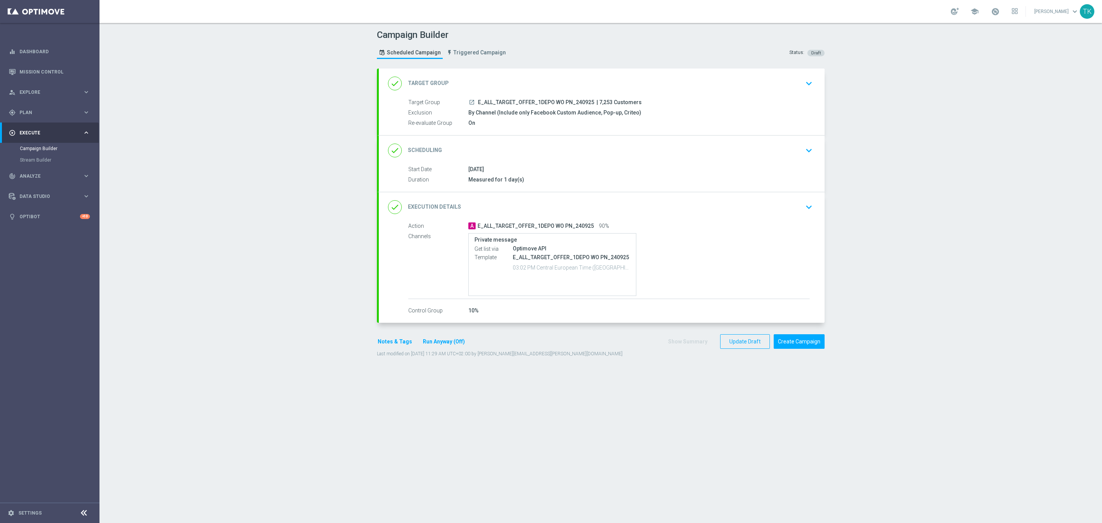
click at [511, 101] on span "E_ALL_TARGET_OFFER_1DEPO WO PN_240925" at bounding box center [536, 102] width 116 height 7
copy div "E_ALL_TARGET_OFFER_1DEPO WO PN_240925"
click at [569, 61] on div "Campaign Builder Scheduled Campaign Triggered Campaign Status: Draft" at bounding box center [600, 45] width 459 height 35
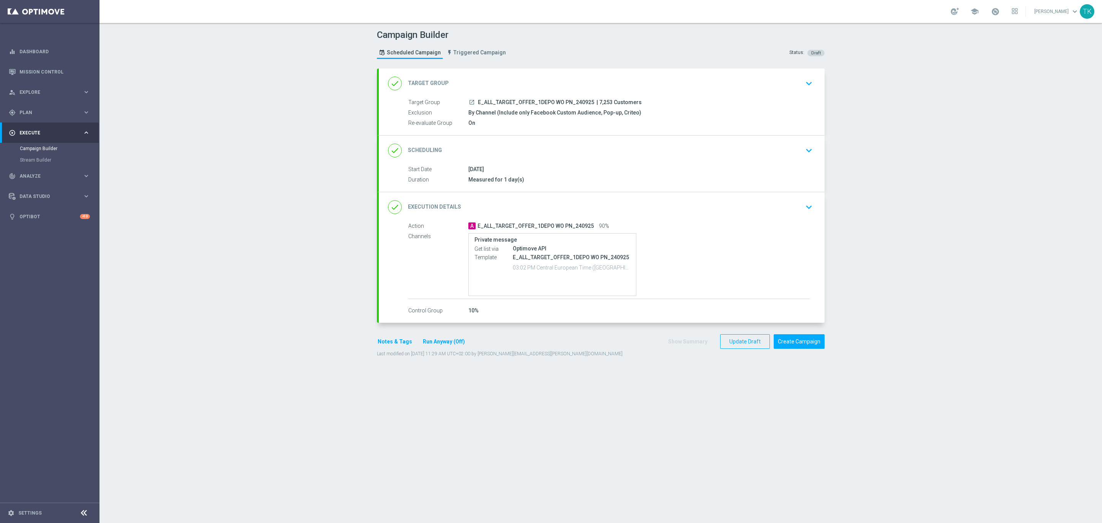
click at [379, 340] on button "Notes & Tags" at bounding box center [395, 342] width 36 height 10
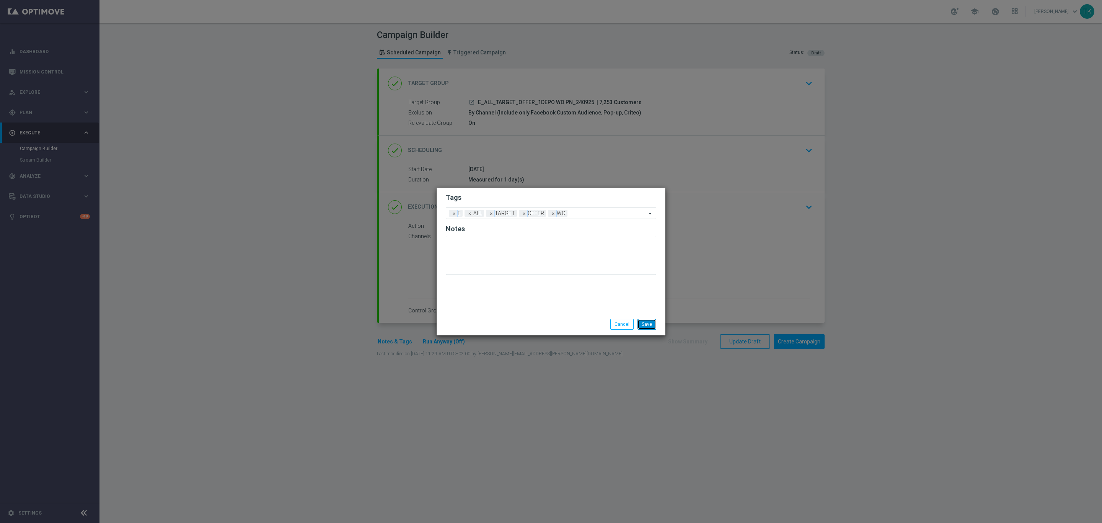
click at [644, 326] on button "Save" at bounding box center [646, 324] width 19 height 11
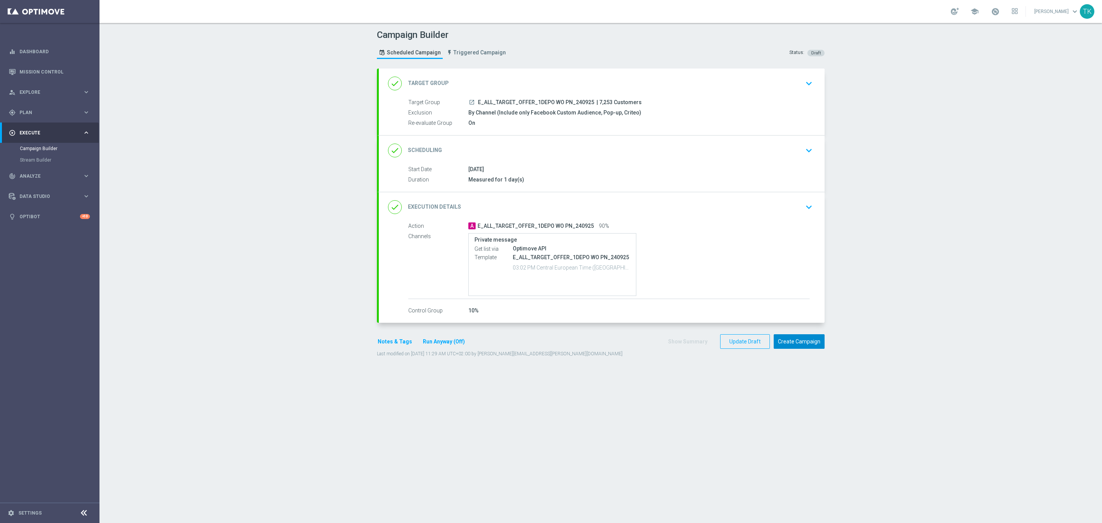
click at [793, 343] on button "Create Campaign" at bounding box center [799, 341] width 51 height 15
click at [510, 103] on span "E_ALL_TARGET_OFFER_2DEPO WO PN_240925" at bounding box center [536, 102] width 116 height 7
copy div "E_ALL_TARGET_OFFER_2DEPO WO PN_240925"
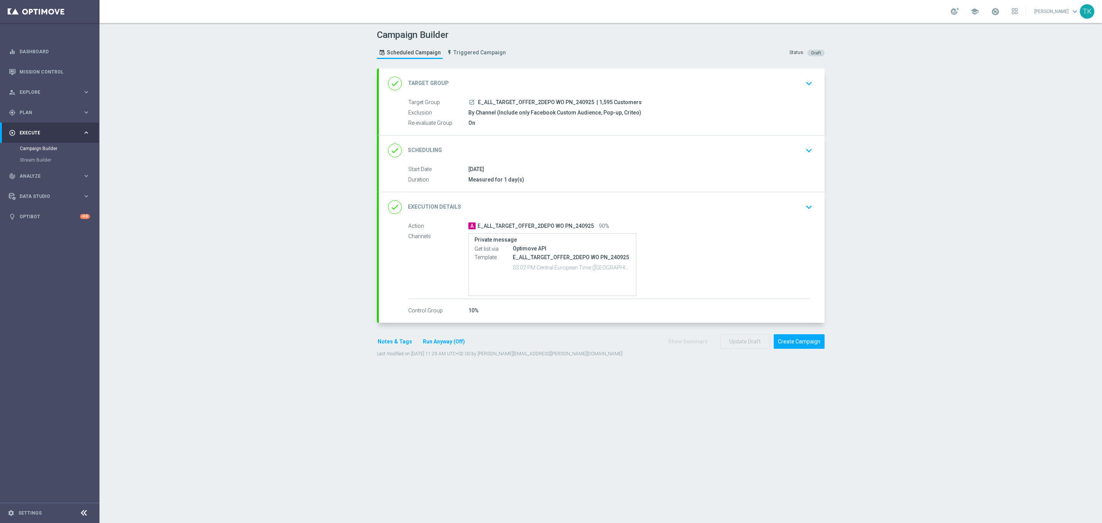
click at [532, 53] on div "Campaign Builder Scheduled Campaign Triggered Campaign Status: Draft" at bounding box center [600, 45] width 459 height 35
click at [791, 342] on button "Create Campaign" at bounding box center [799, 341] width 51 height 15
